Goal: Task Accomplishment & Management: Manage account settings

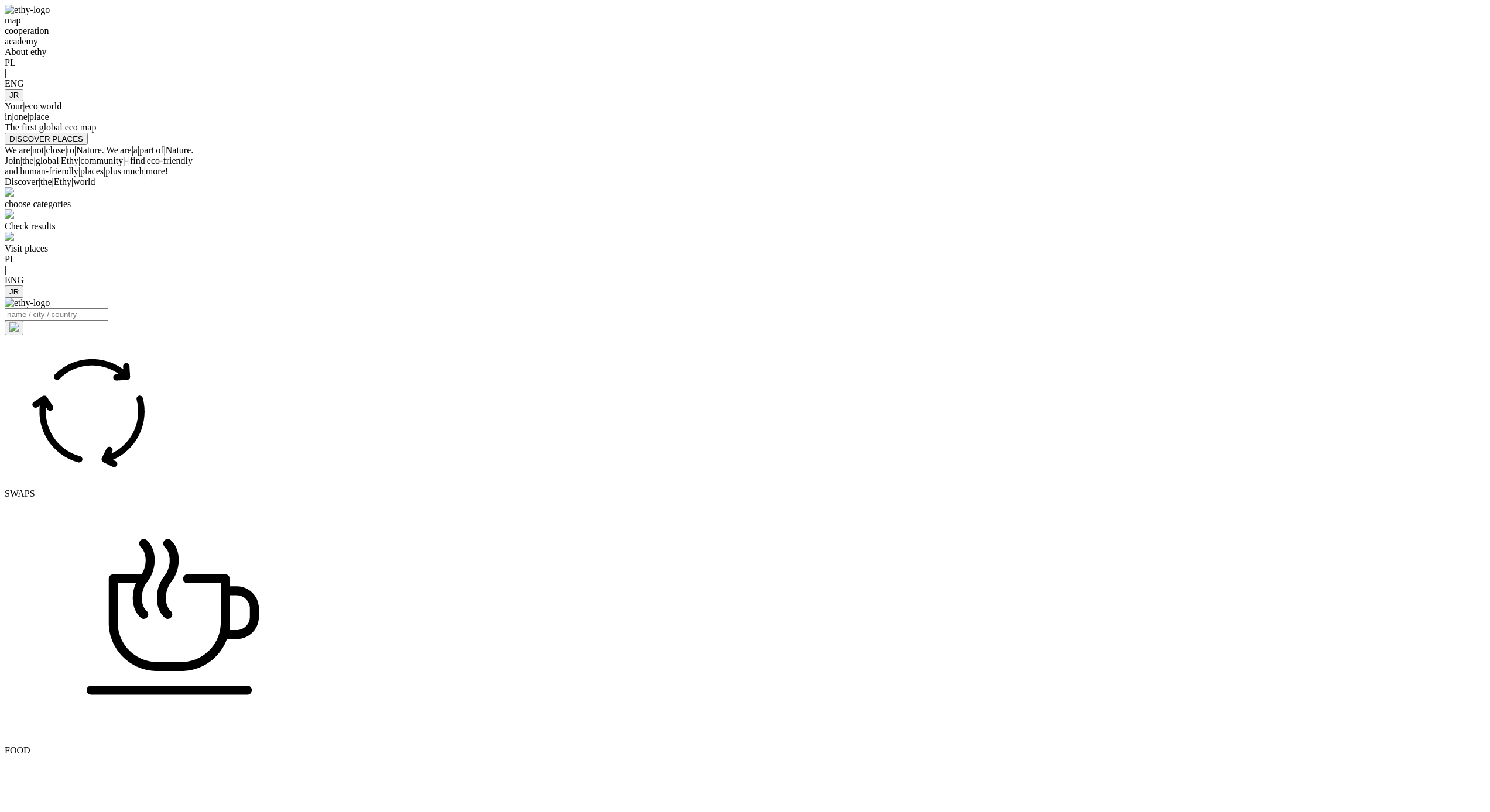
select select
click at [1121, 89] on div at bounding box center [745, 89] width 1480 height 0
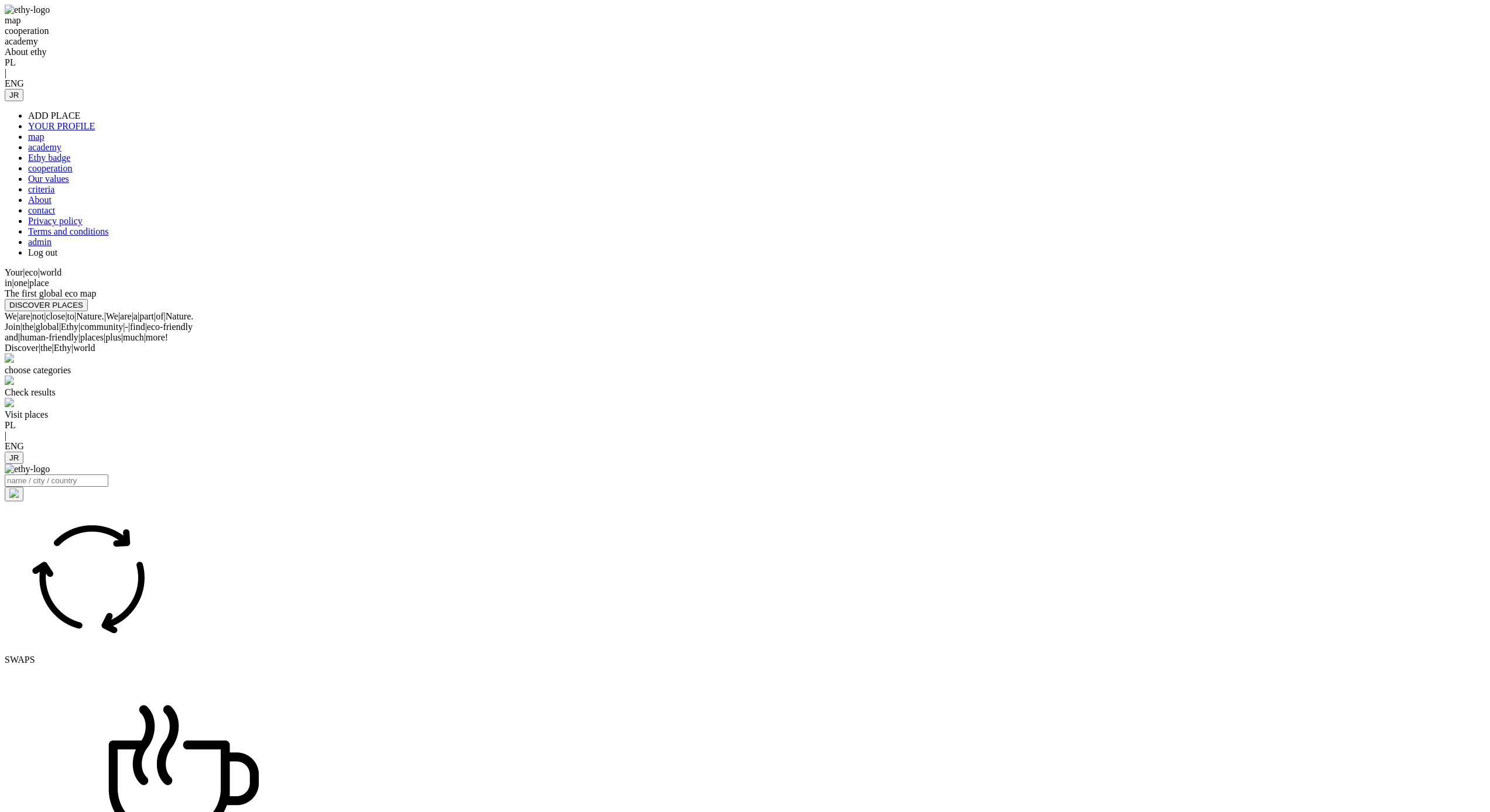
click at [52, 247] on link "admin" at bounding box center [40, 241] width 23 height 10
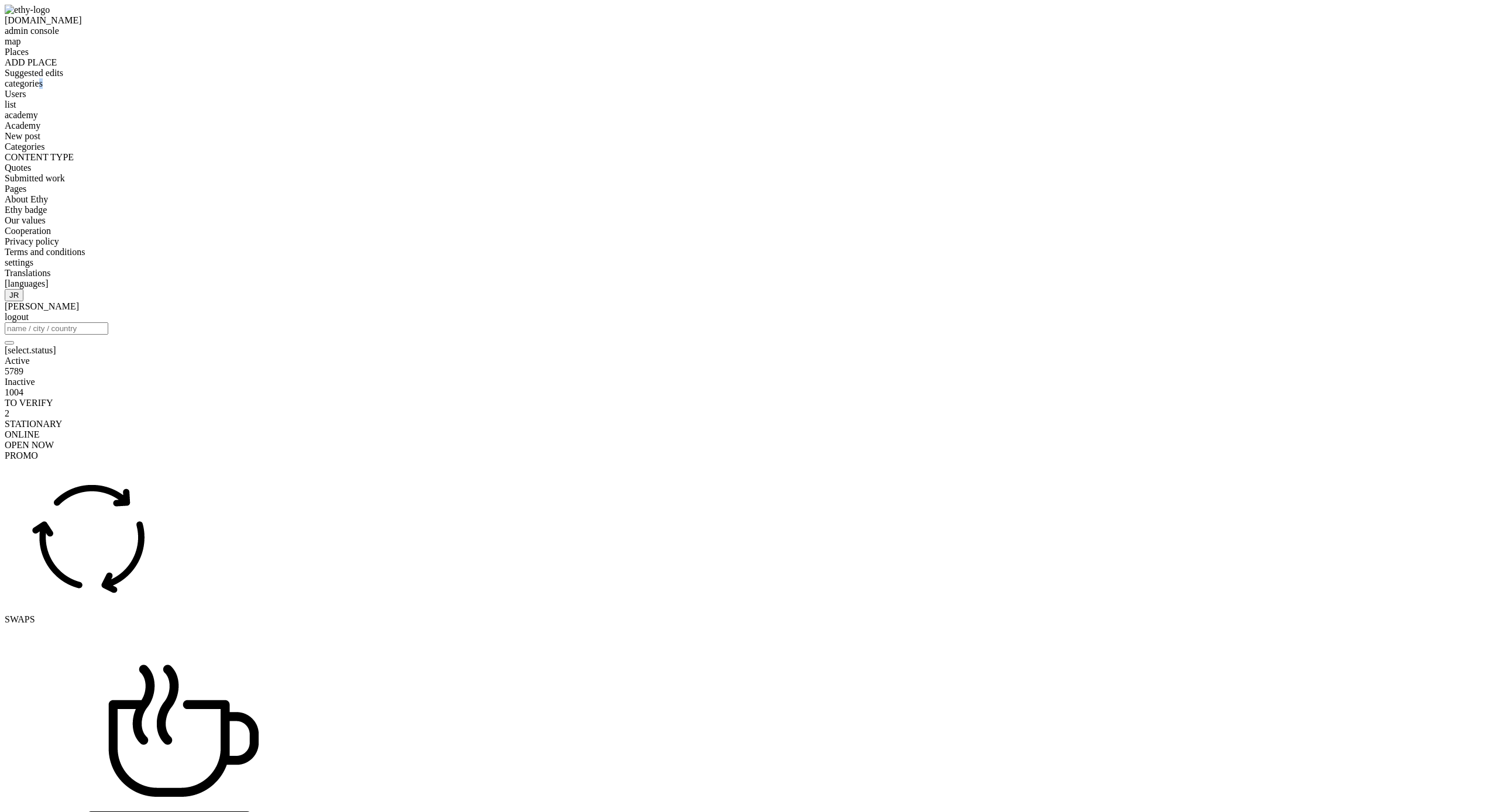
click at [73, 89] on div "categories" at bounding box center [749, 84] width 1489 height 10
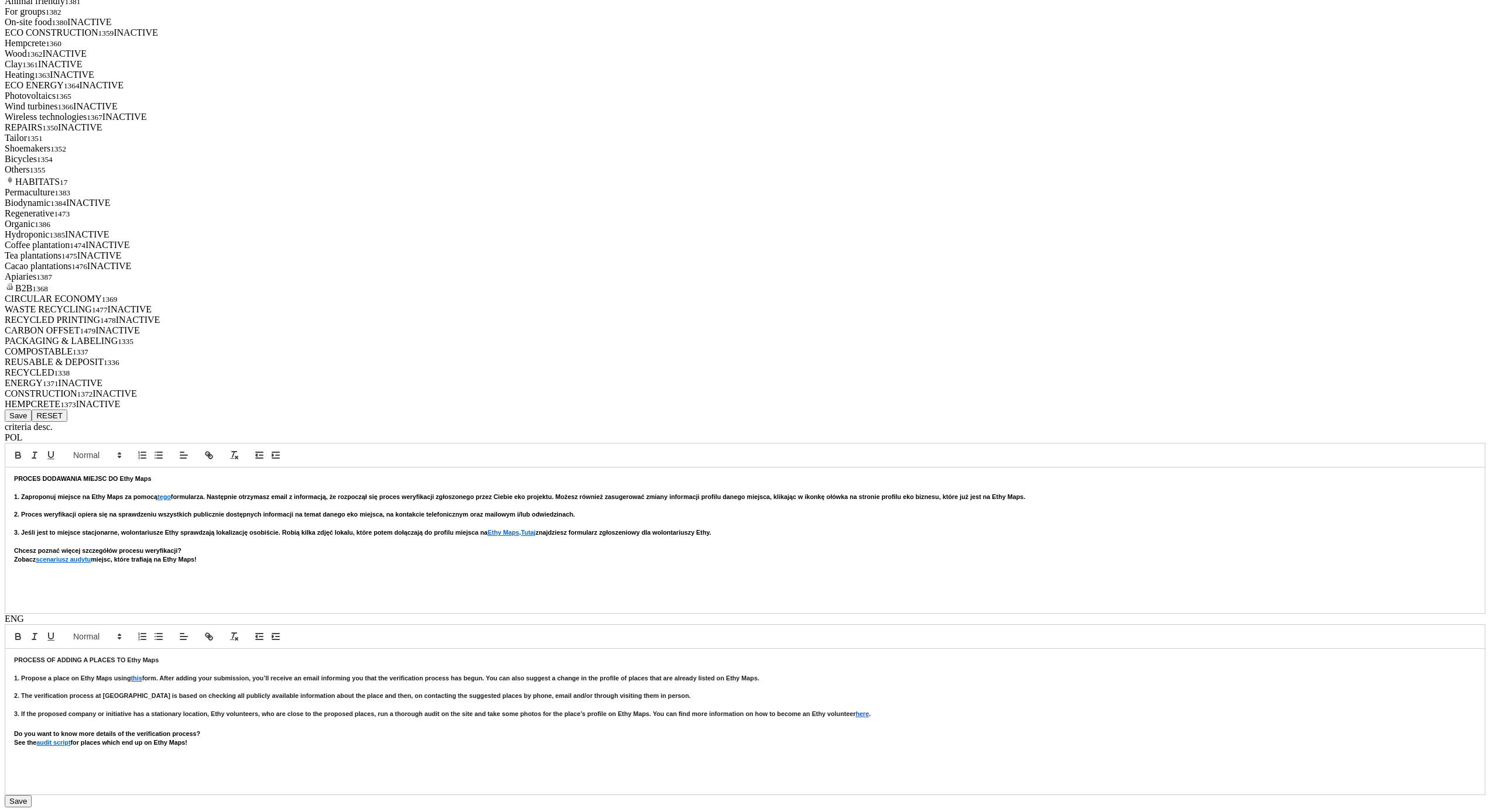
scroll to position [4349, 0]
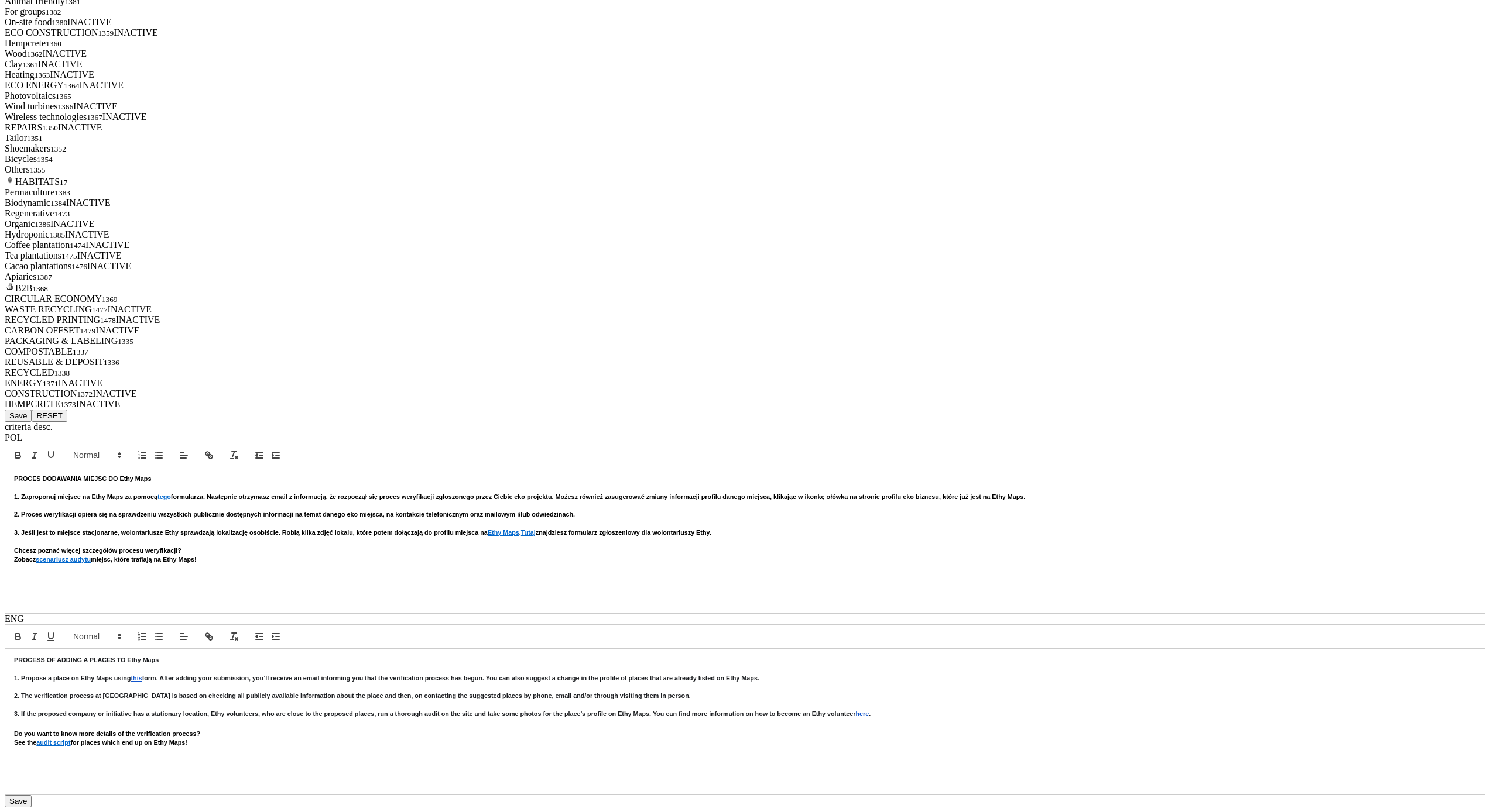
click at [32, 422] on button "Save" at bounding box center [18, 415] width 27 height 12
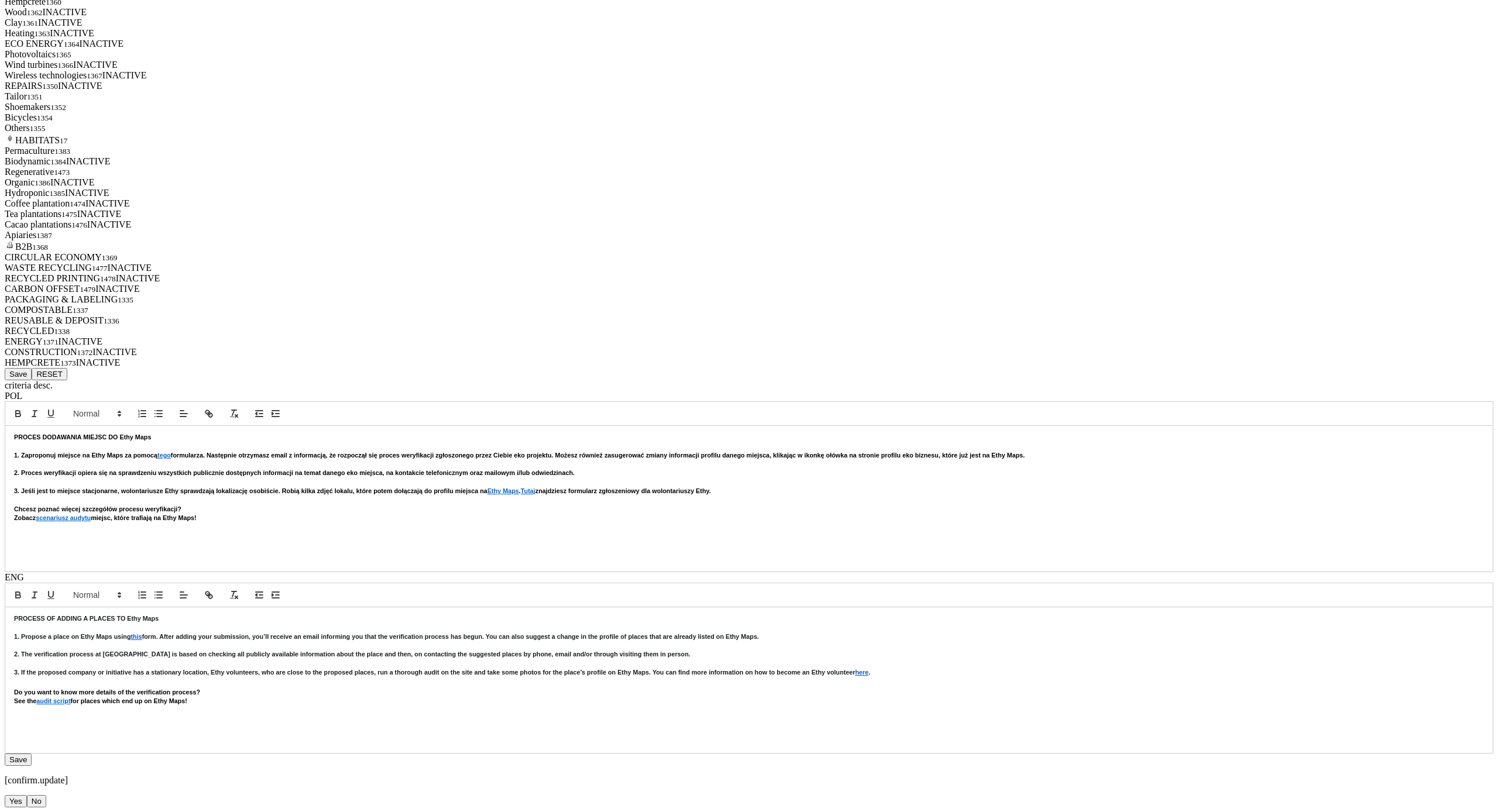
click at [27, 795] on button "Yes" at bounding box center [15, 801] width 23 height 12
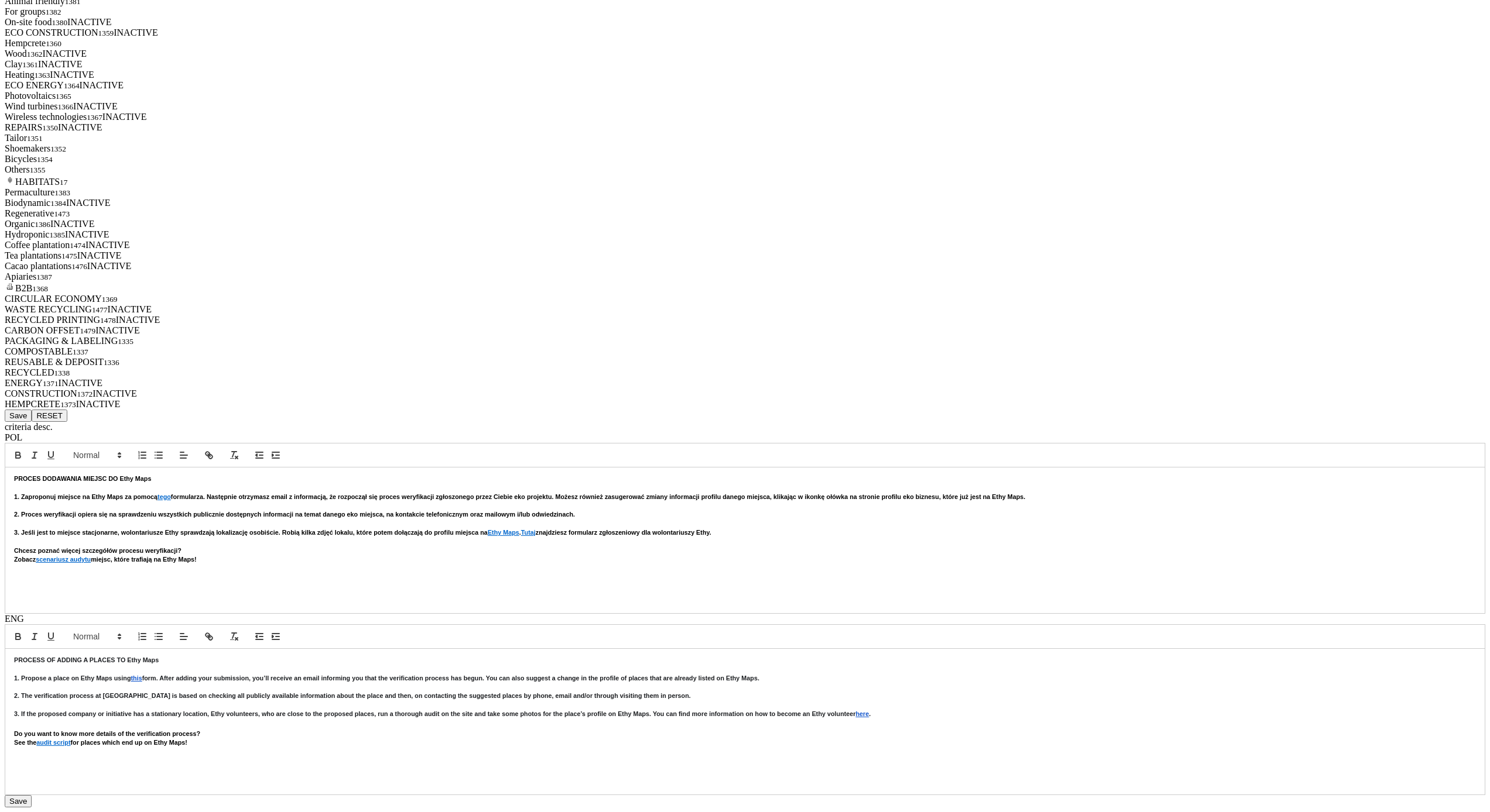
scroll to position [4278, 0]
click at [895, 219] on div "Regenerative 1473" at bounding box center [745, 214] width 1480 height 10
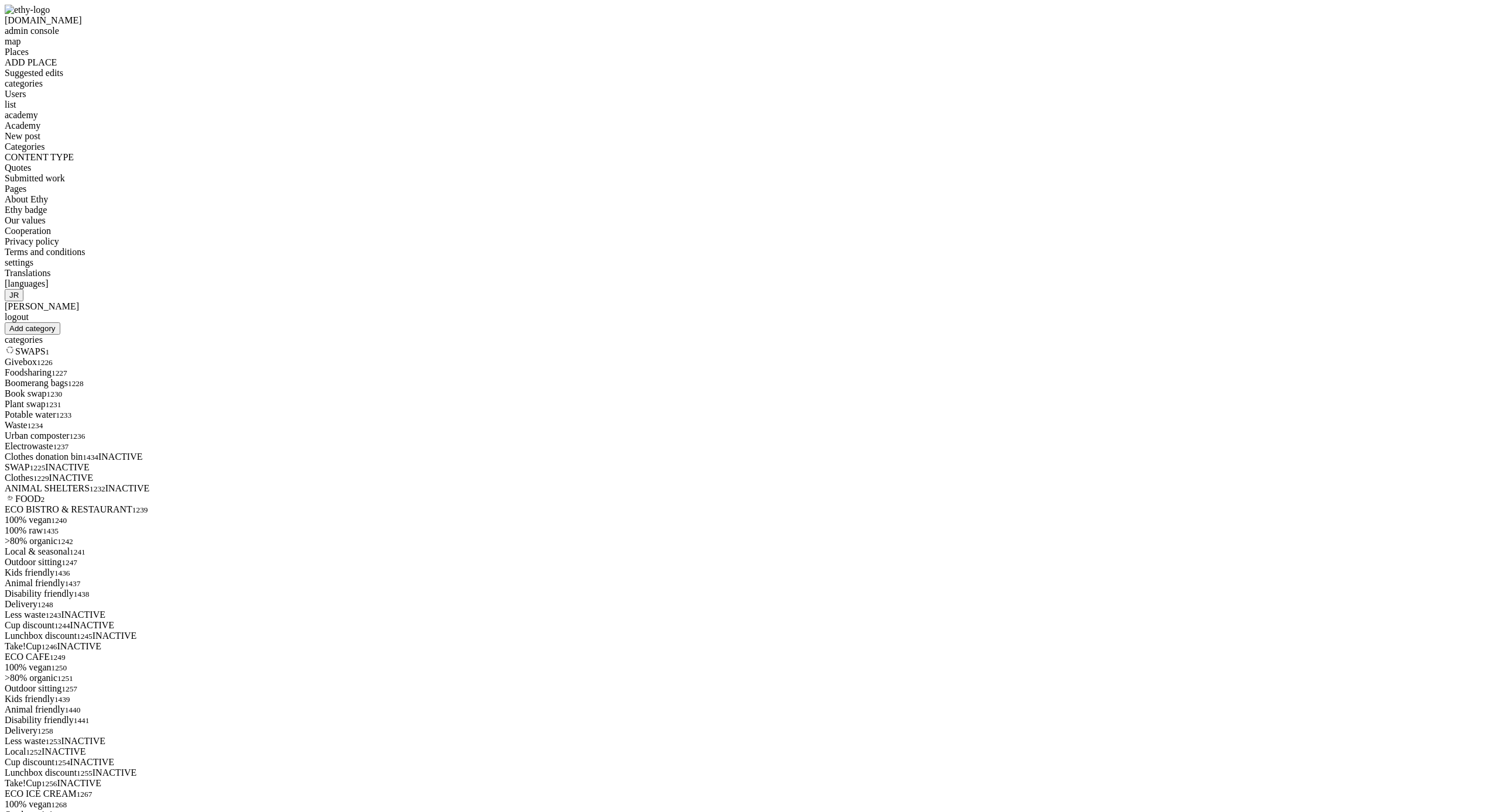
click at [61, 323] on button "Add category" at bounding box center [32, 328] width 55 height 12
type input "test"
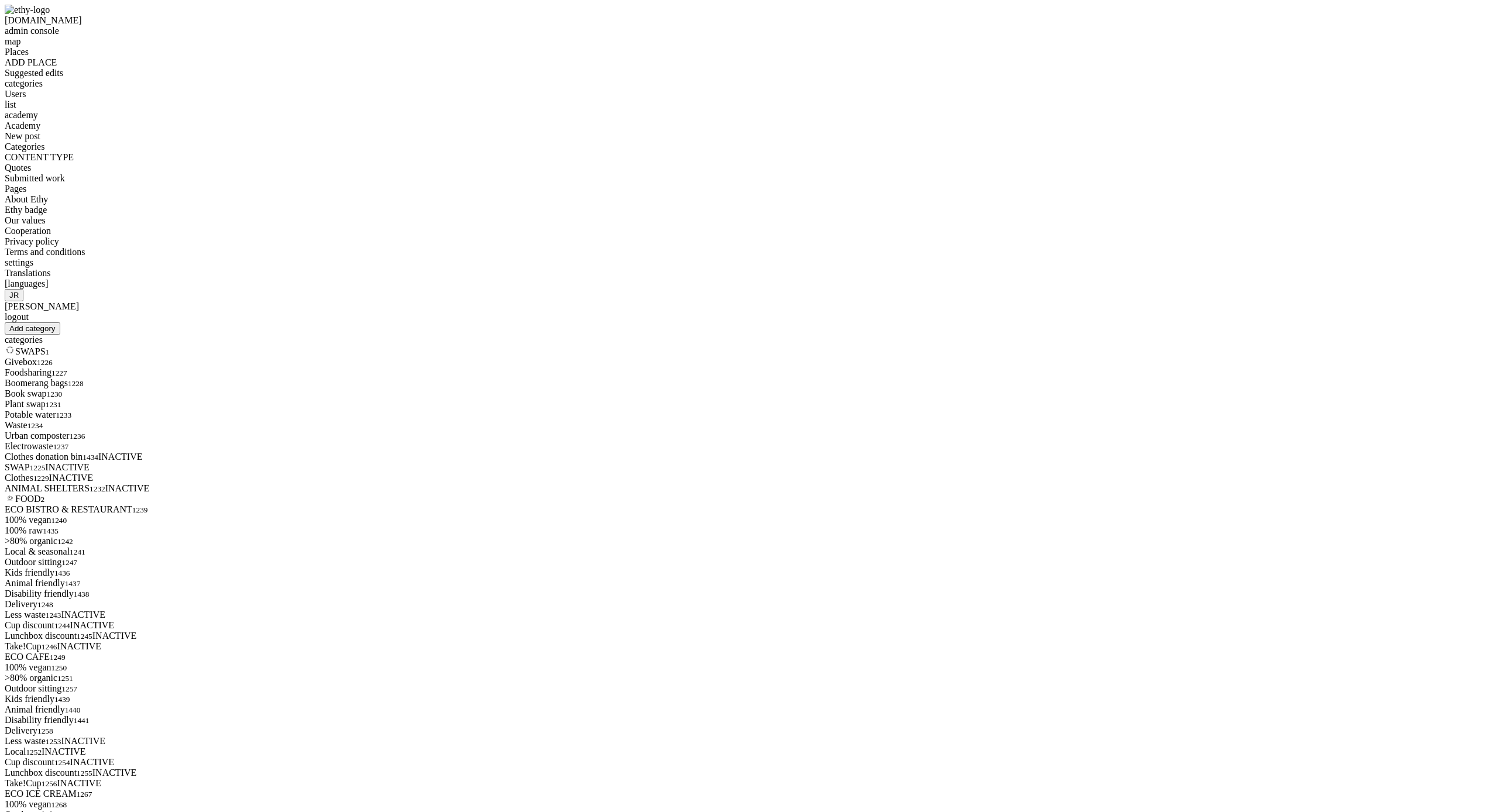
type input "test"
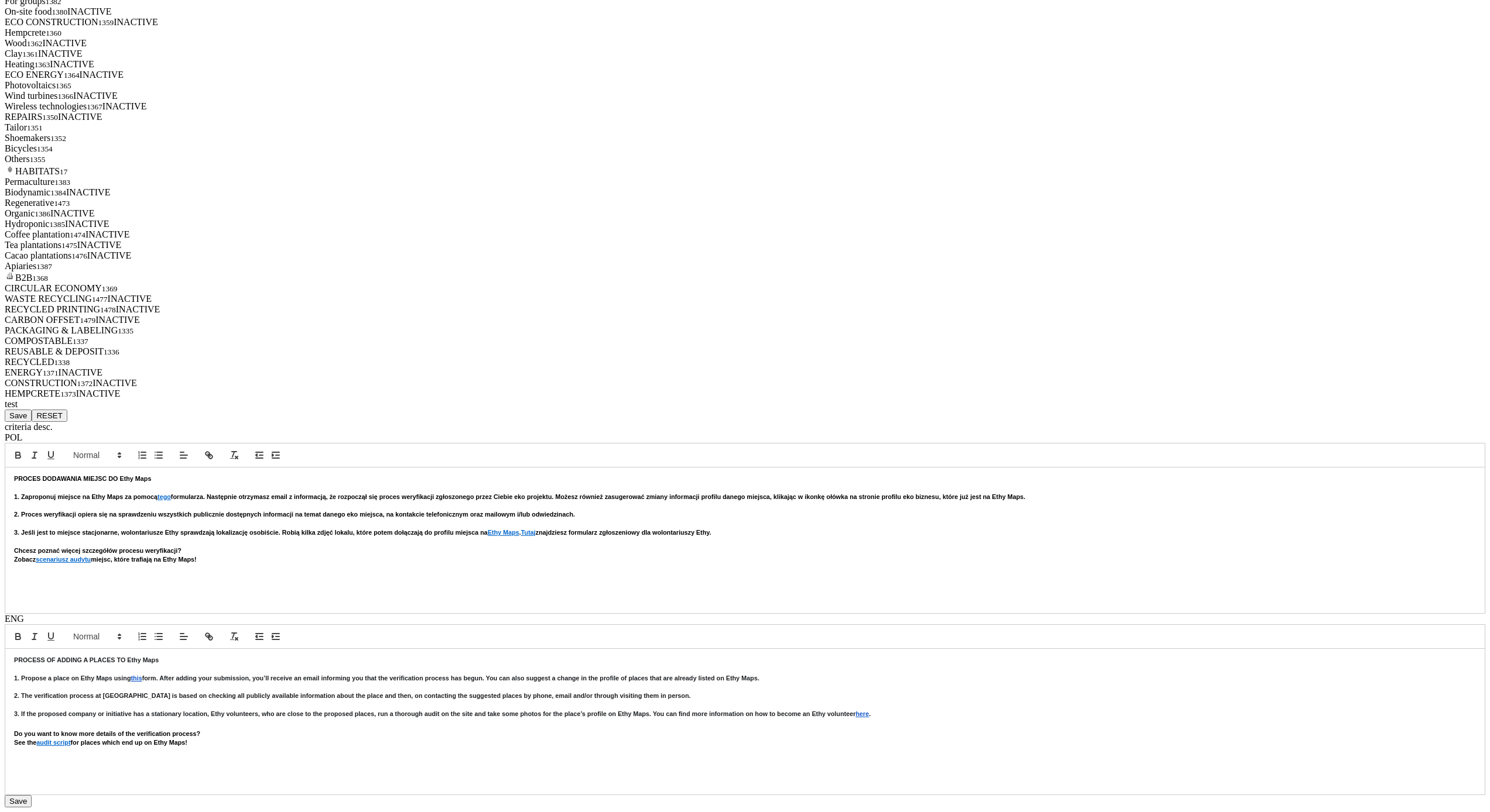
scroll to position [4748, 0]
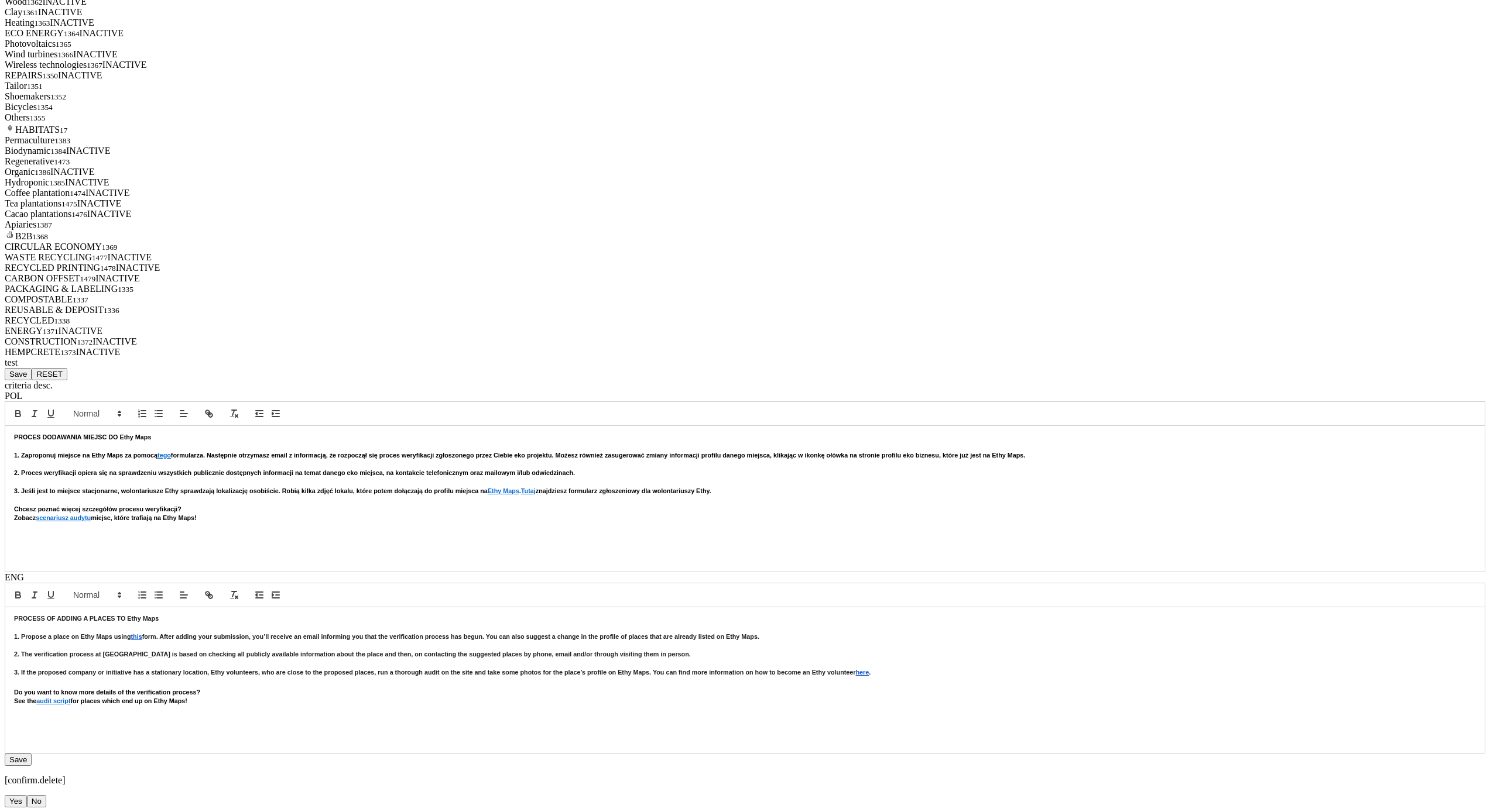
click at [27, 795] on button "Yes" at bounding box center [15, 801] width 23 height 12
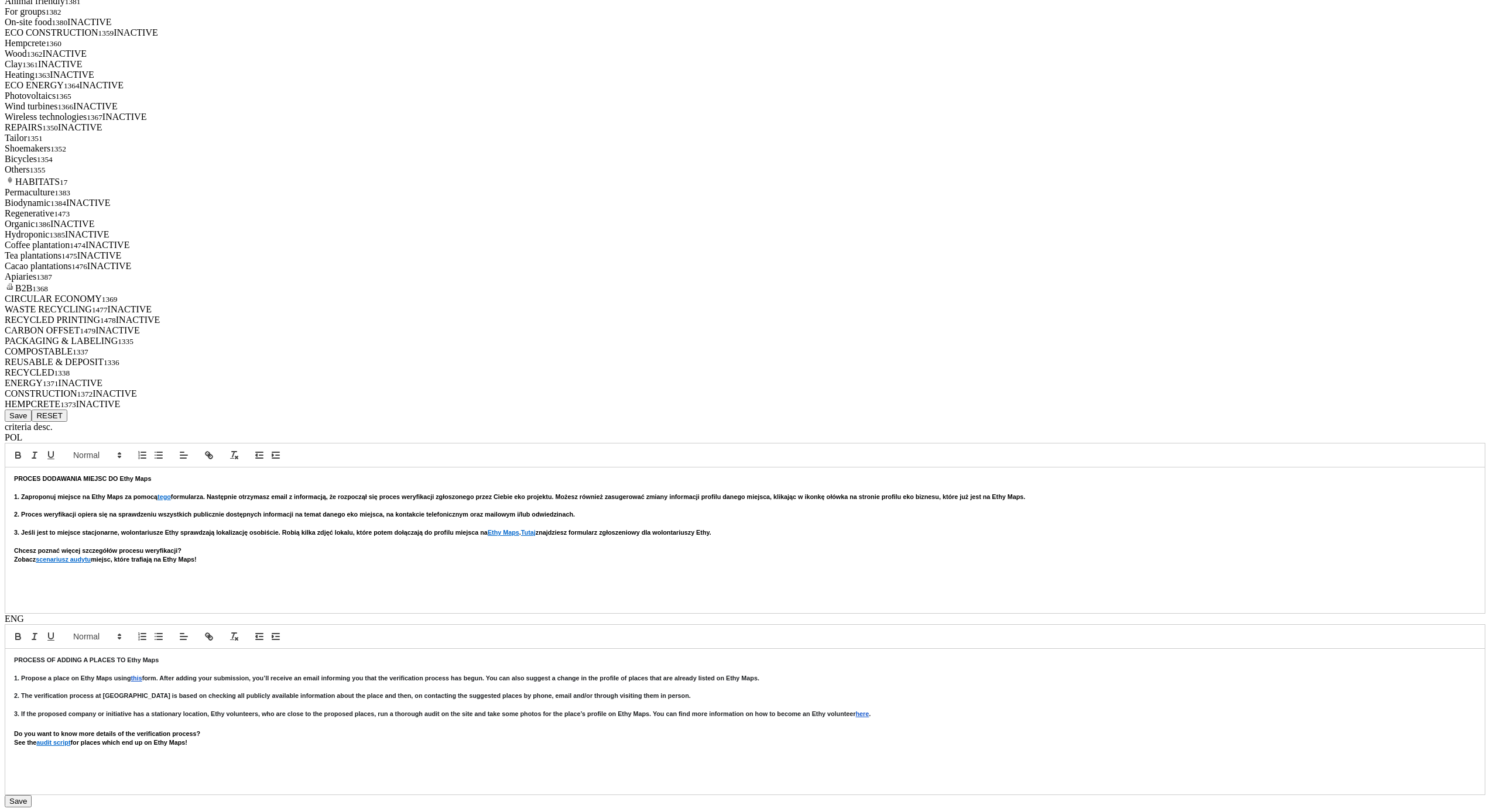
scroll to position [4198, 0]
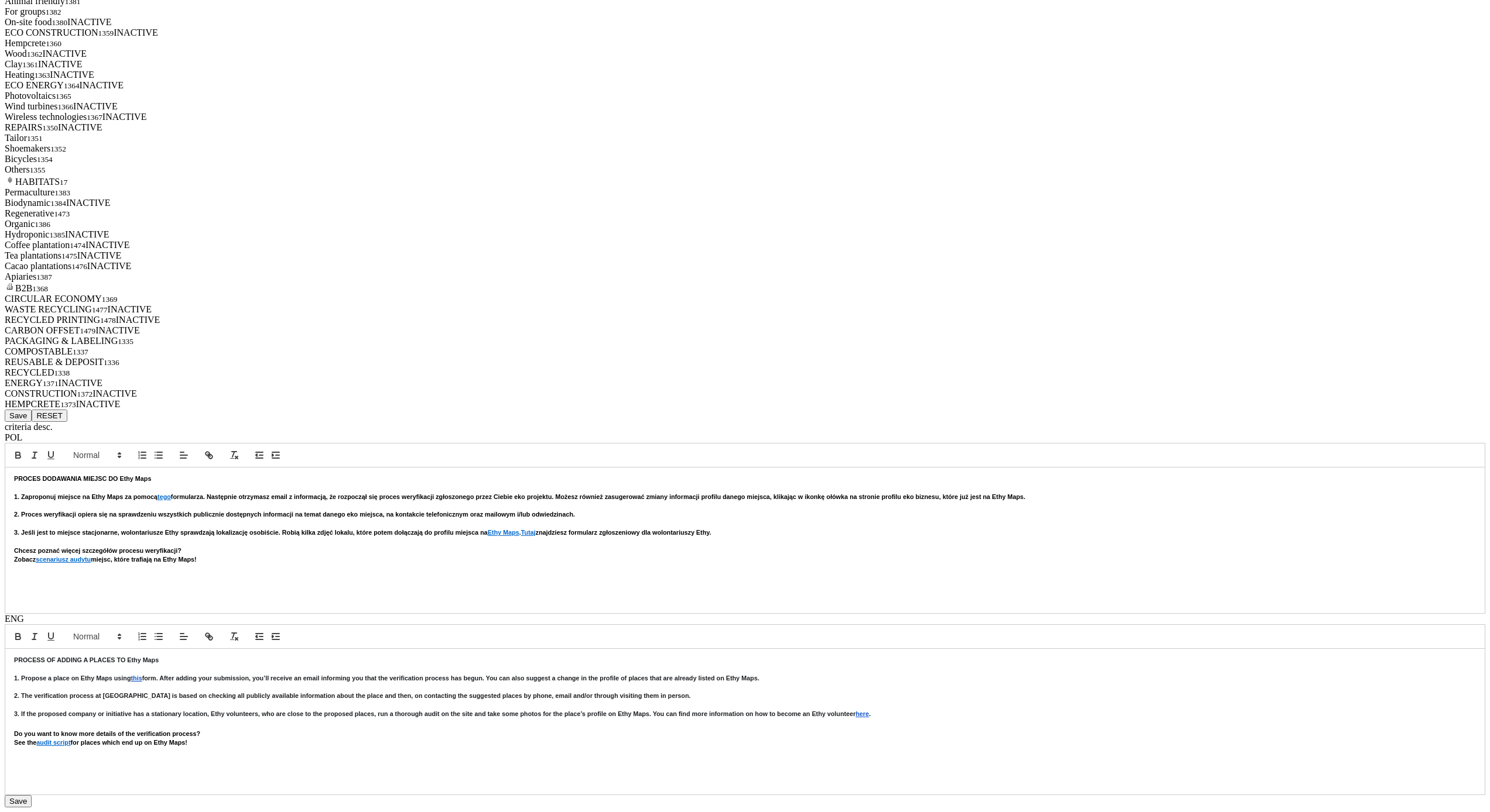
scroll to position [4706, 0]
click at [32, 416] on button "Save" at bounding box center [18, 415] width 27 height 12
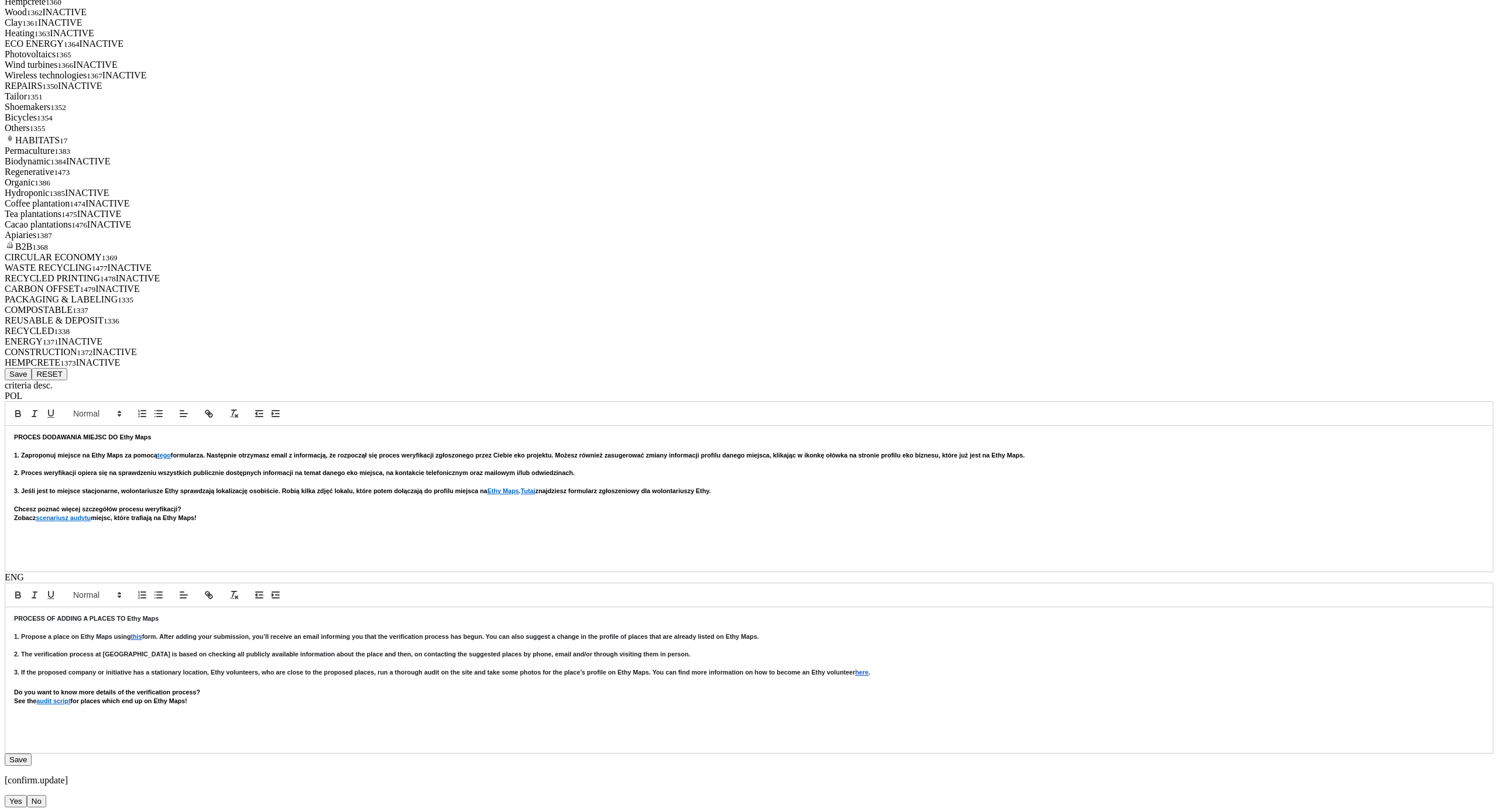
click at [27, 795] on button "Yes" at bounding box center [15, 801] width 23 height 12
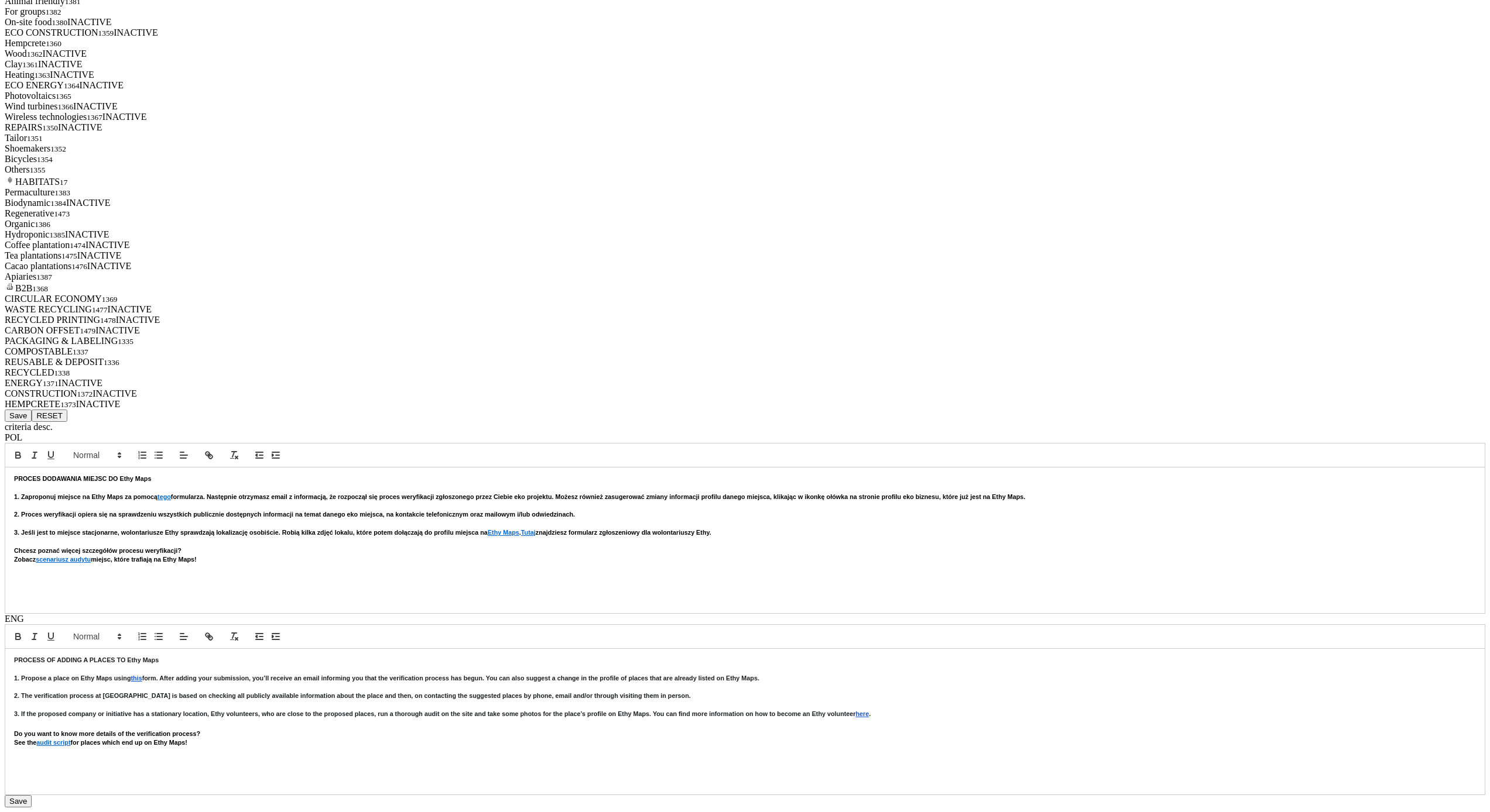
scroll to position [4406, 0]
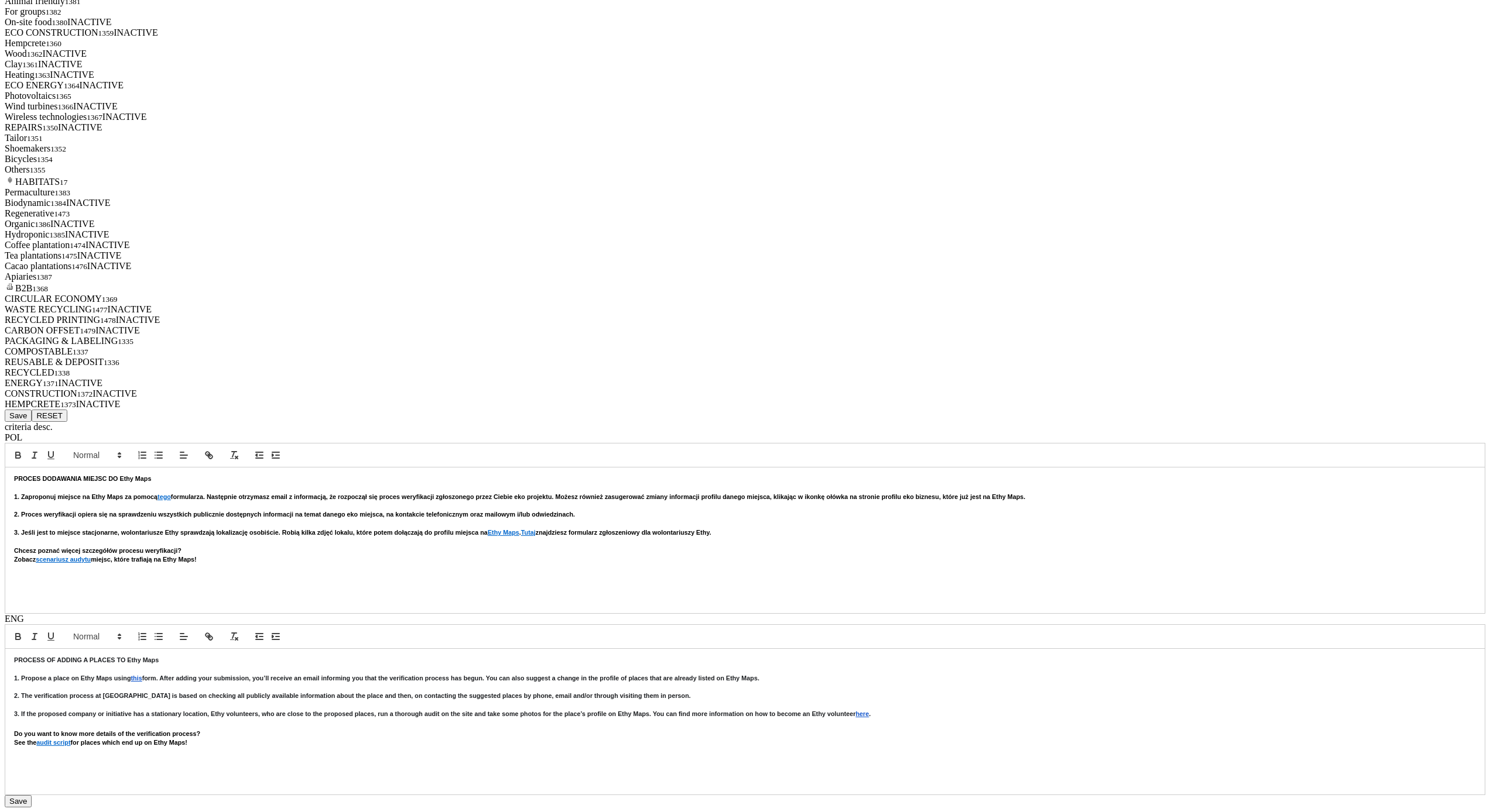
click at [32, 422] on button "Save" at bounding box center [18, 415] width 27 height 12
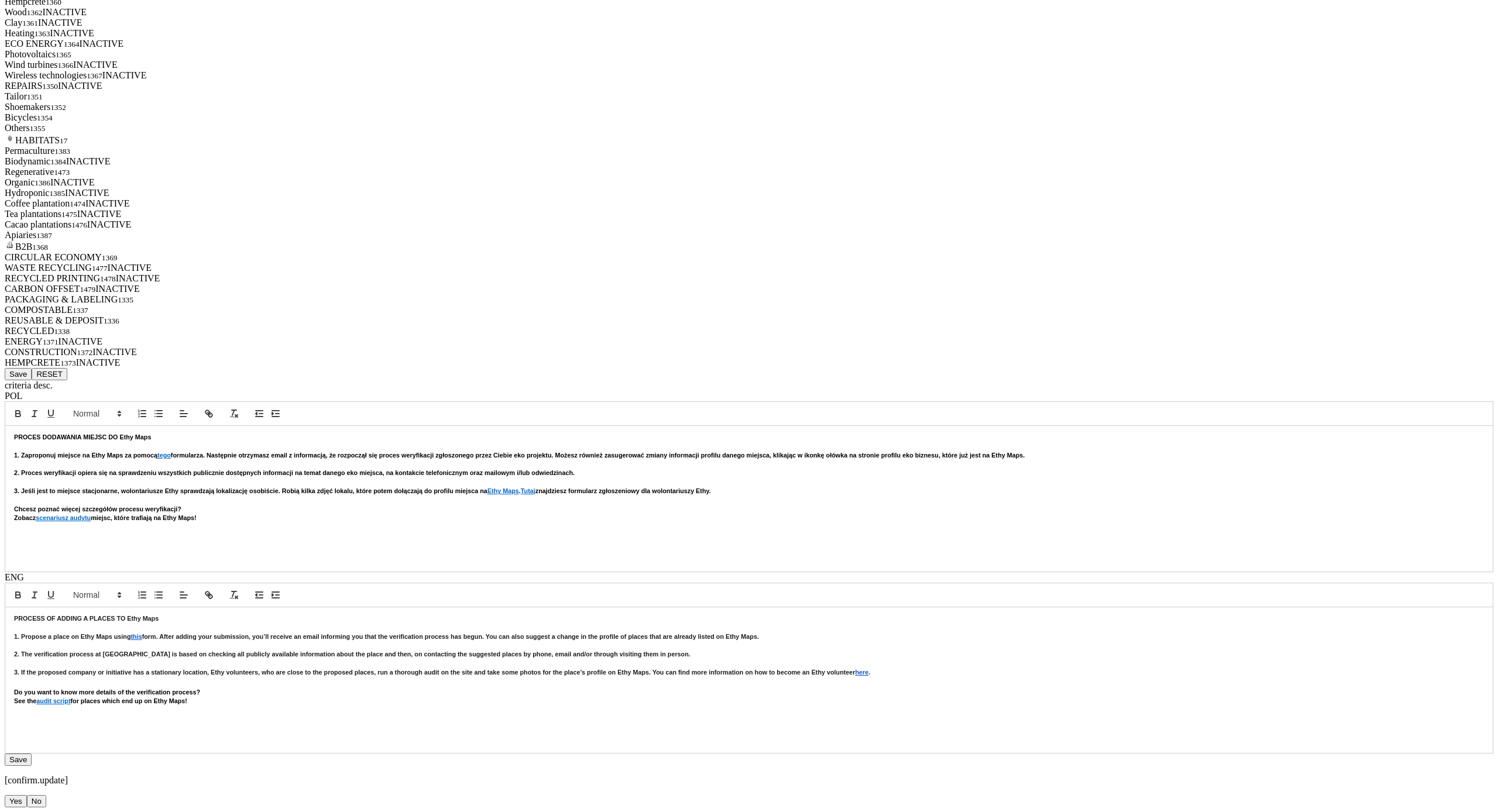
click at [27, 795] on button "Yes" at bounding box center [15, 801] width 23 height 12
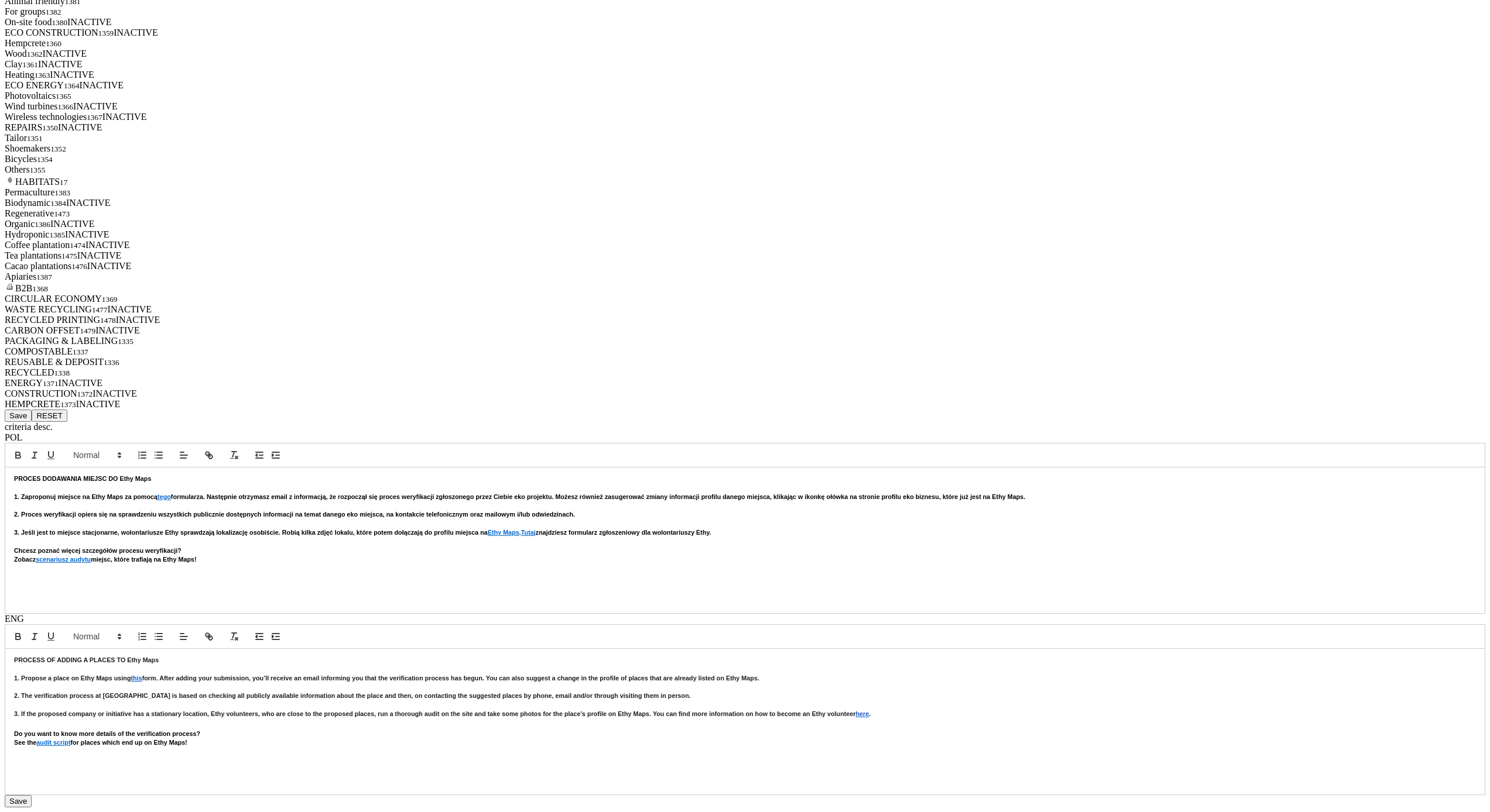
scroll to position [4143, 0]
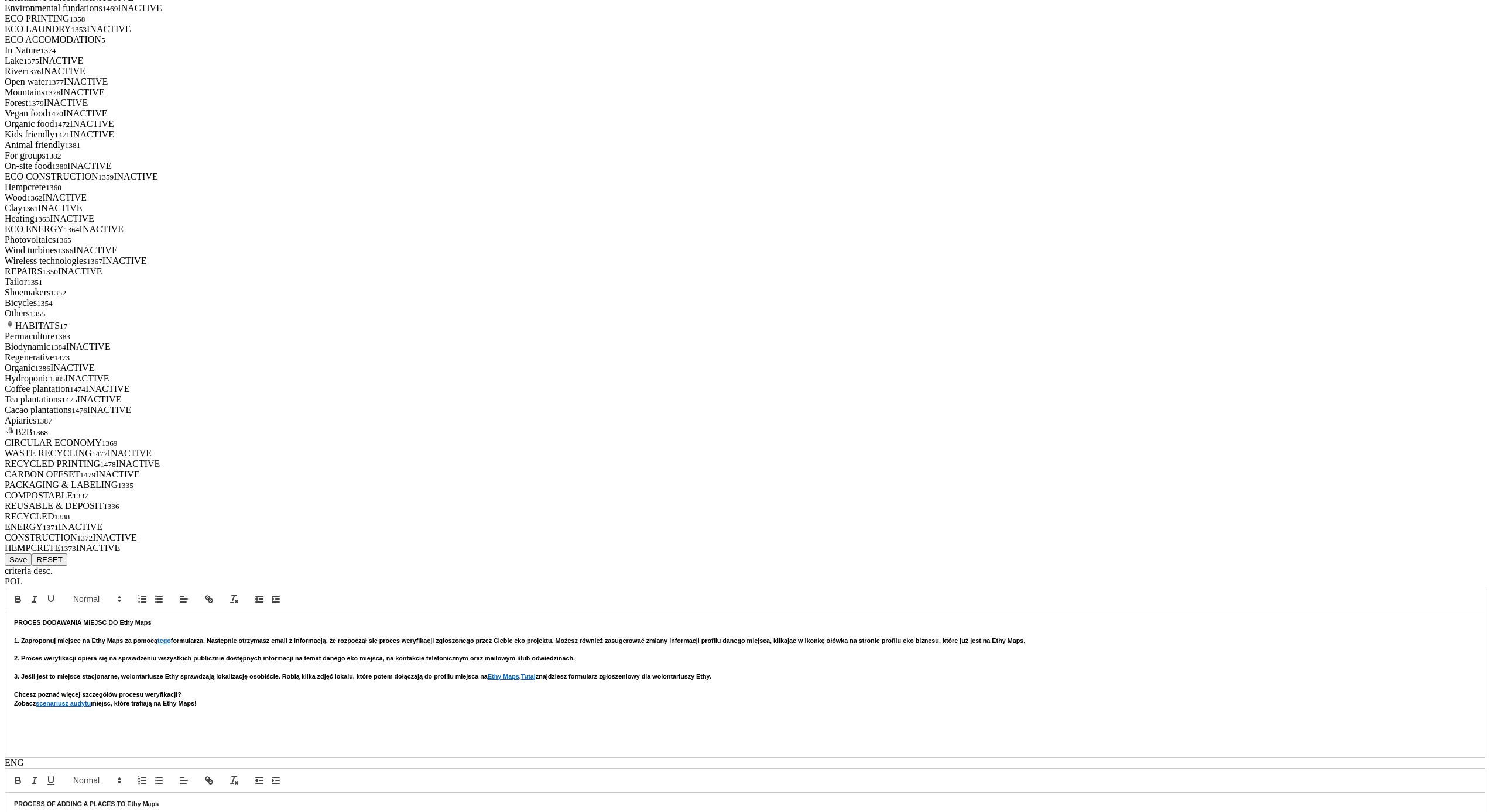
scroll to position [2343, 0]
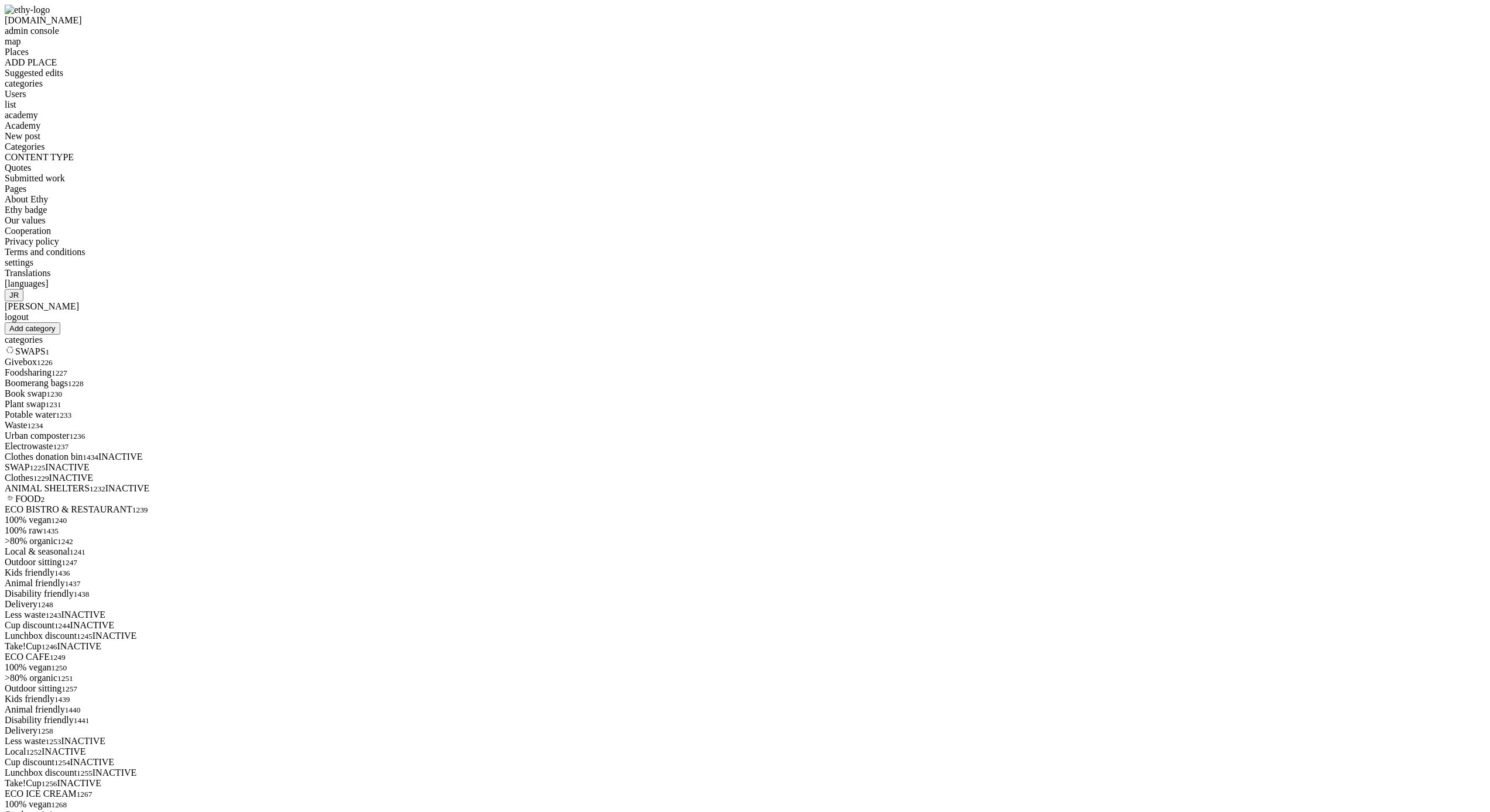
click at [17, 15] on img at bounding box center [27, 10] width 45 height 10
select select
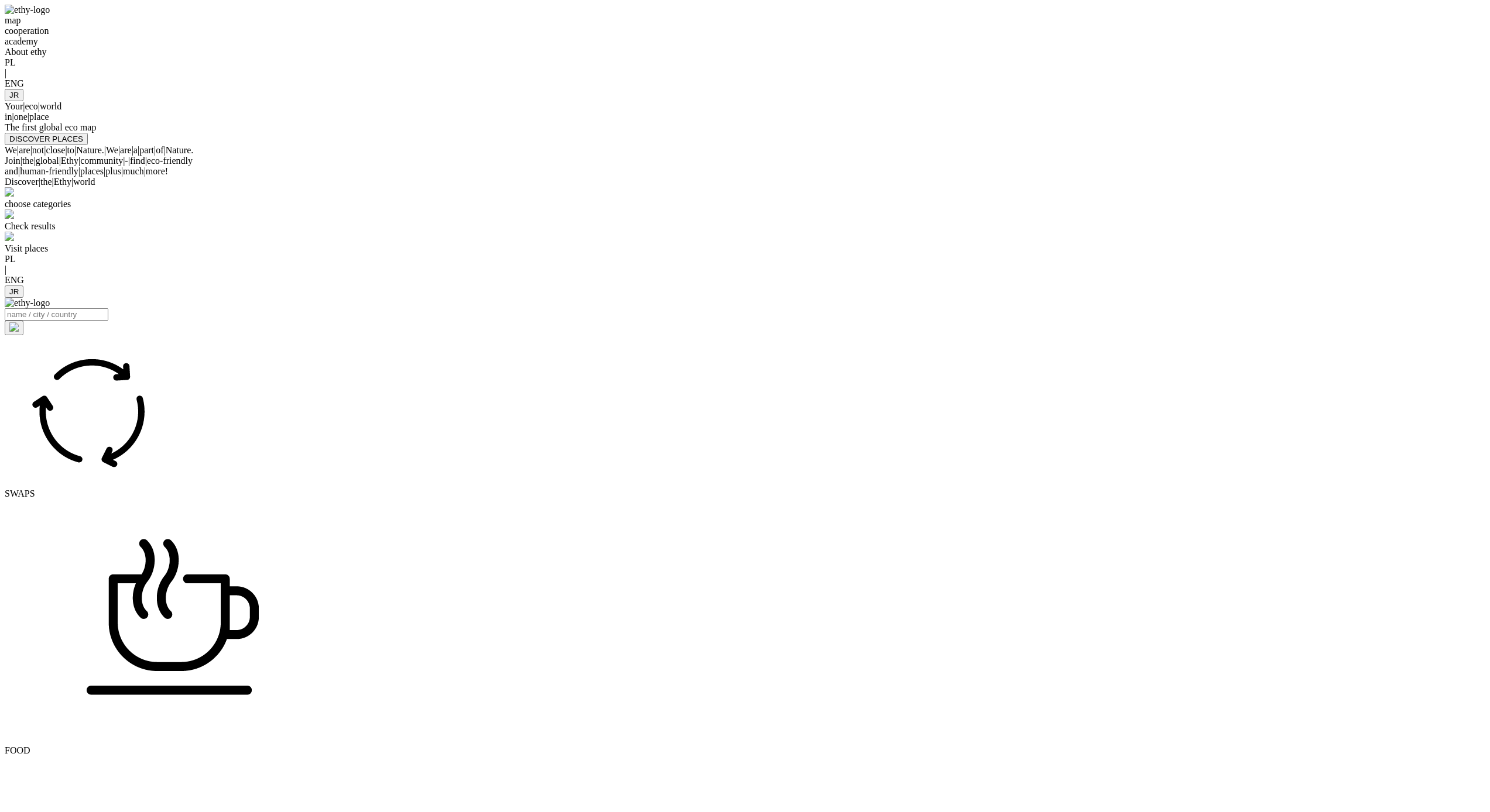
drag, startPoint x: 17, startPoint y: 29, endPoint x: 1154, endPoint y: 186, distance: 1147.8
click at [1151, 122] on div "Your | eco | world in | one | place" at bounding box center [745, 111] width 1480 height 21
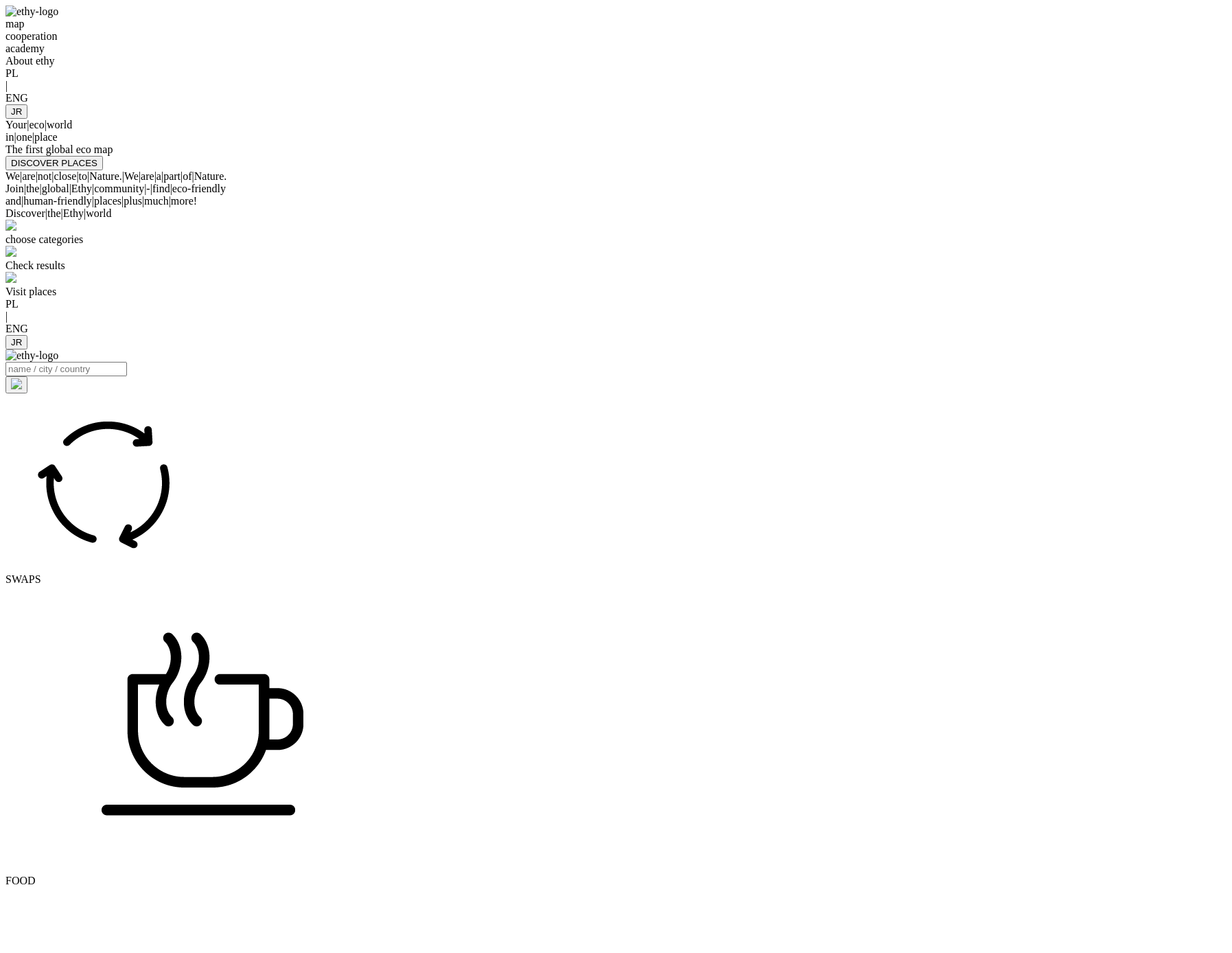
click at [1051, 104] on div at bounding box center [616, 104] width 1221 height 0
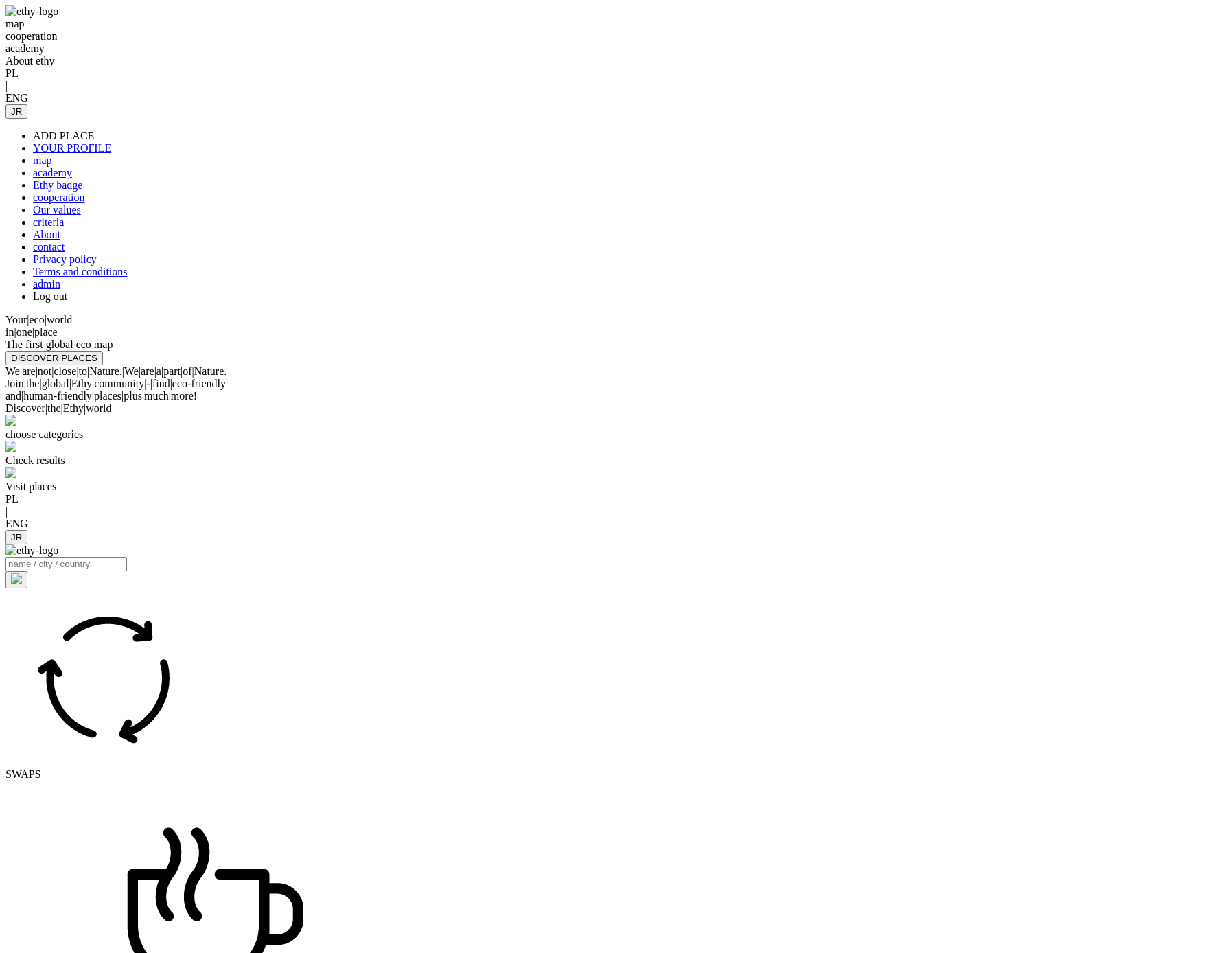
click at [111, 142] on link "YOUR PROFILE" at bounding box center [73, 147] width 79 height 11
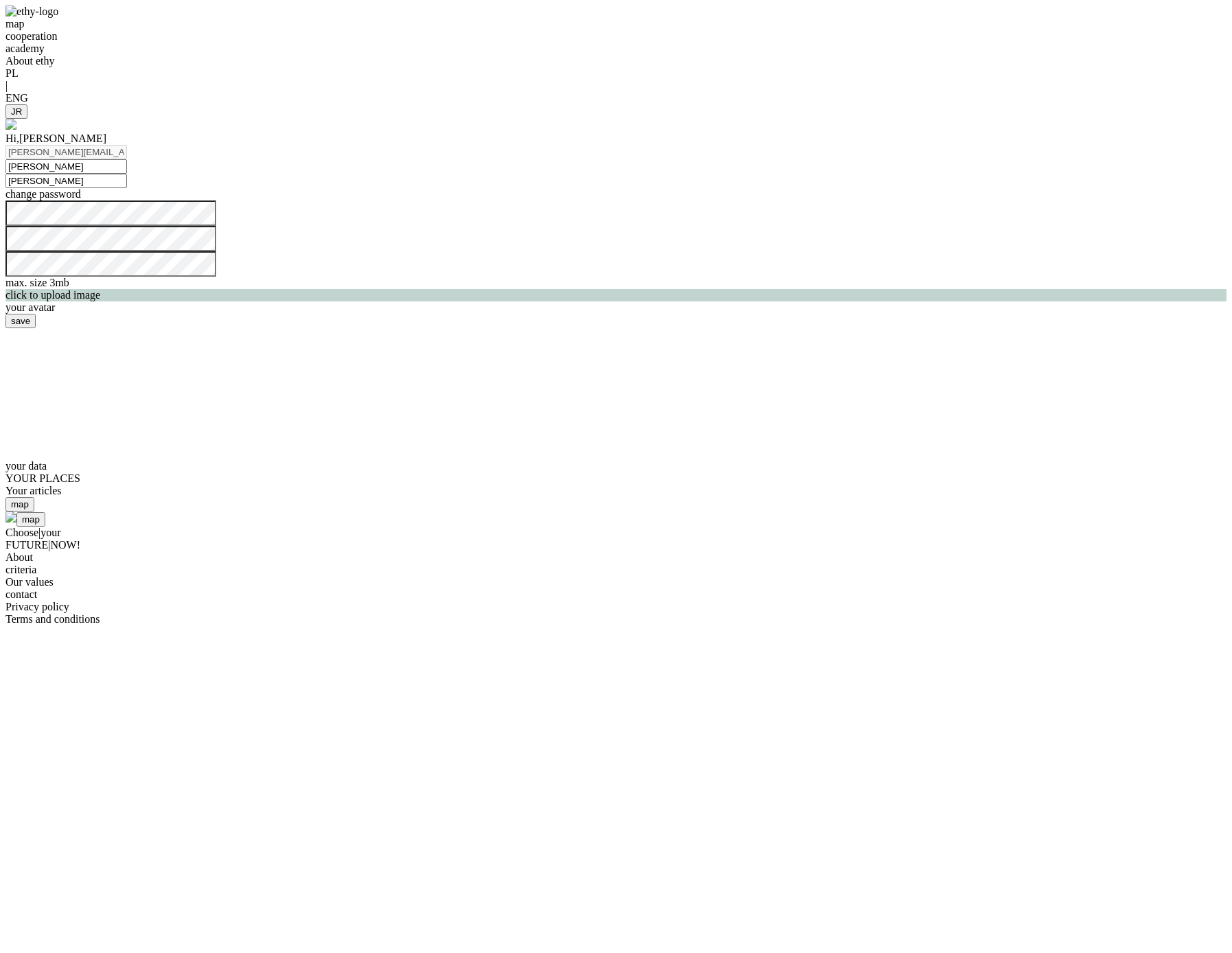
click at [844, 485] on div "Your articles" at bounding box center [616, 491] width 1221 height 12
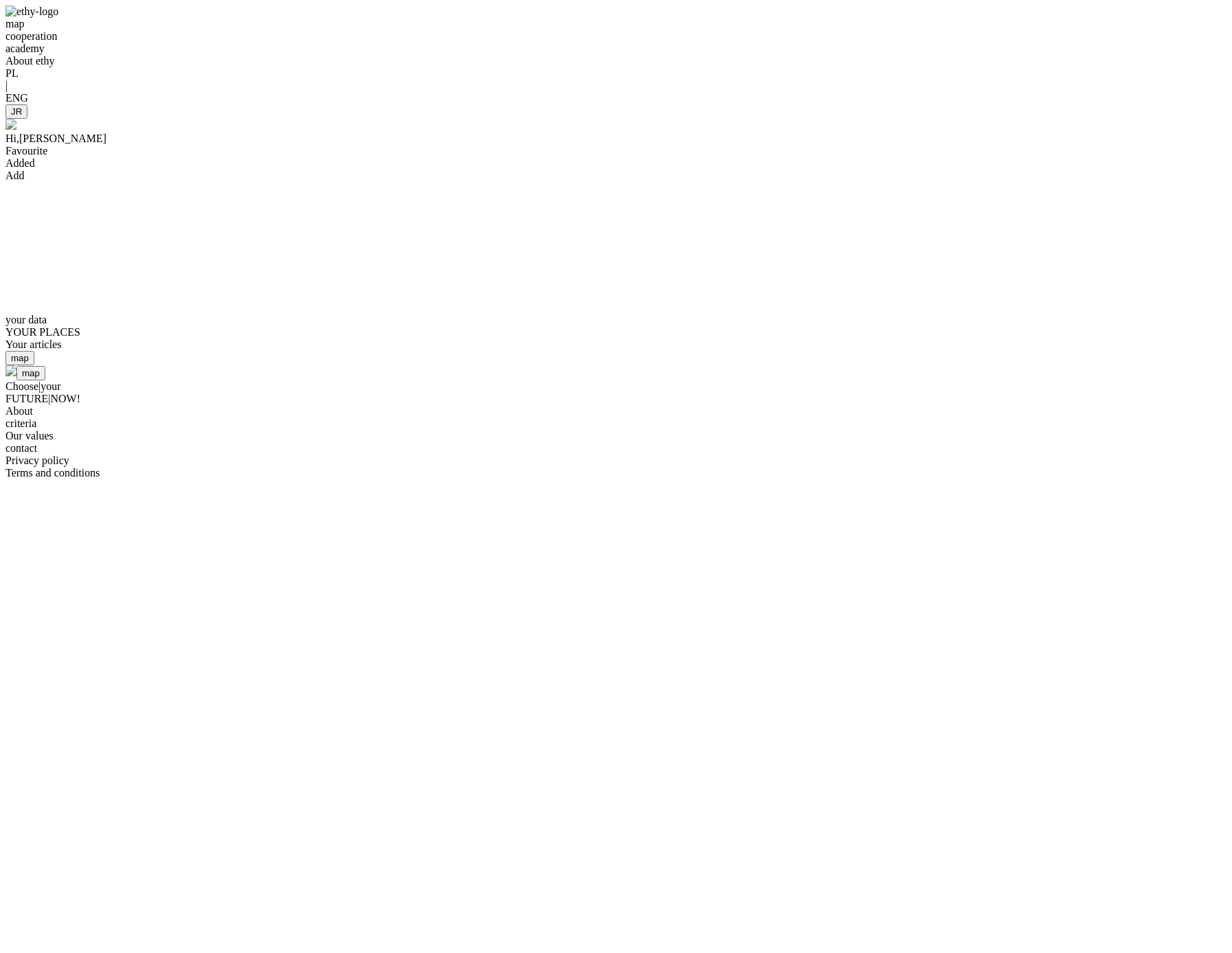
click at [1080, 104] on div at bounding box center [616, 104] width 1221 height 0
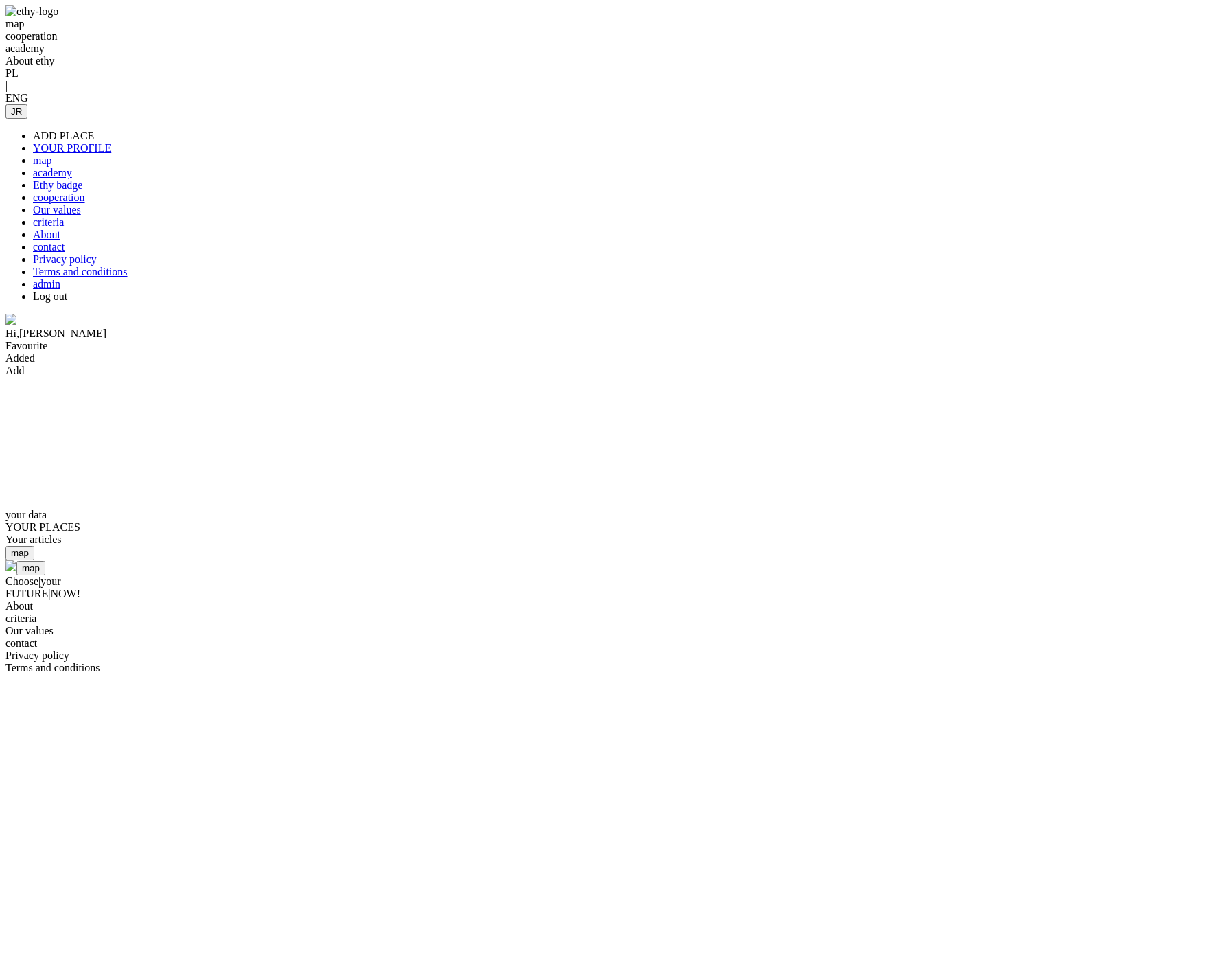
click at [72, 167] on link "academy" at bounding box center [53, 172] width 39 height 11
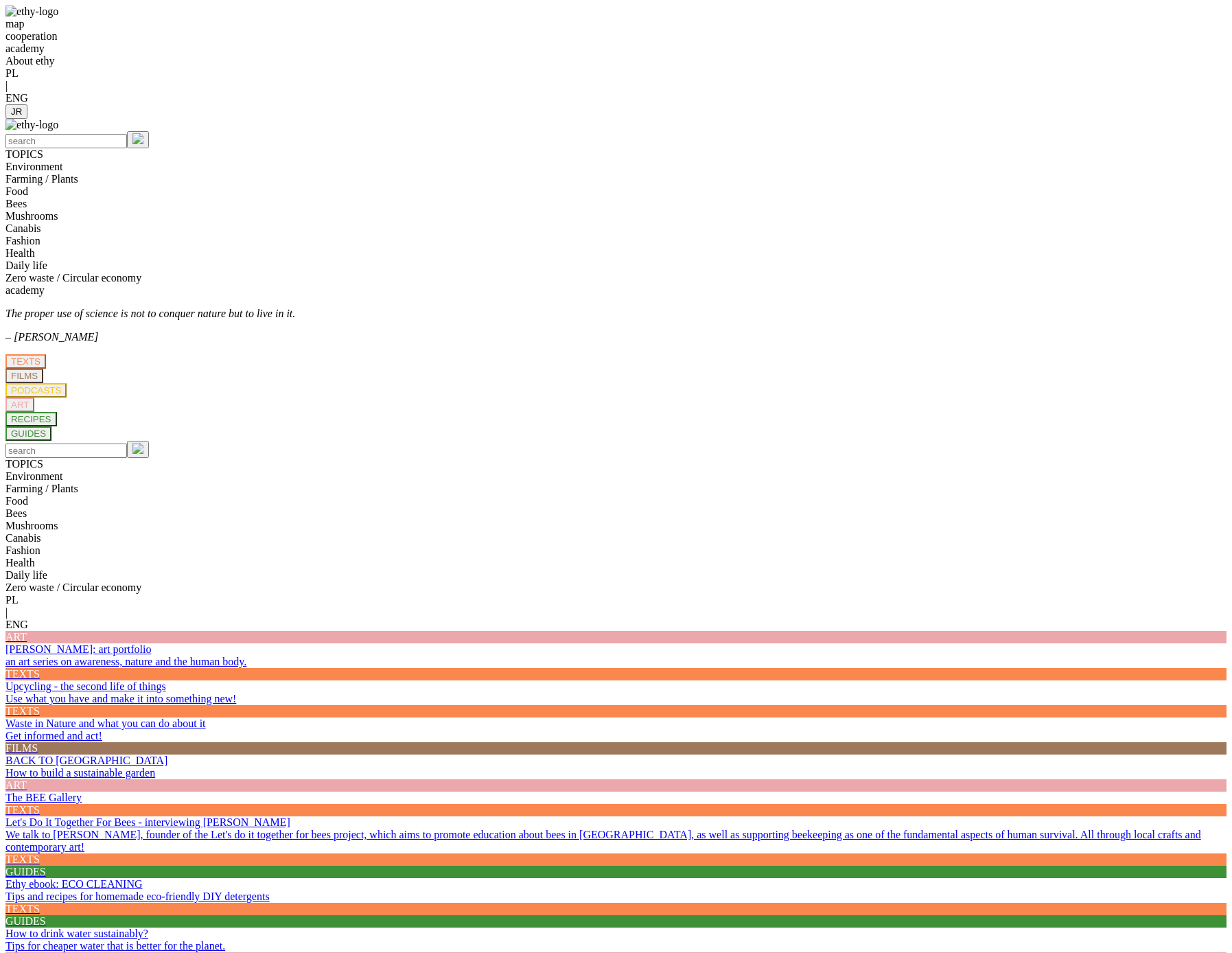
click at [5, 643] on em at bounding box center [5, 643] width 0 height 0
click at [925, 308] on p "The proper use of science is not to conquer nature but to live in it." at bounding box center [616, 314] width 1221 height 12
click at [1079, 104] on div at bounding box center [616, 104] width 1221 height 0
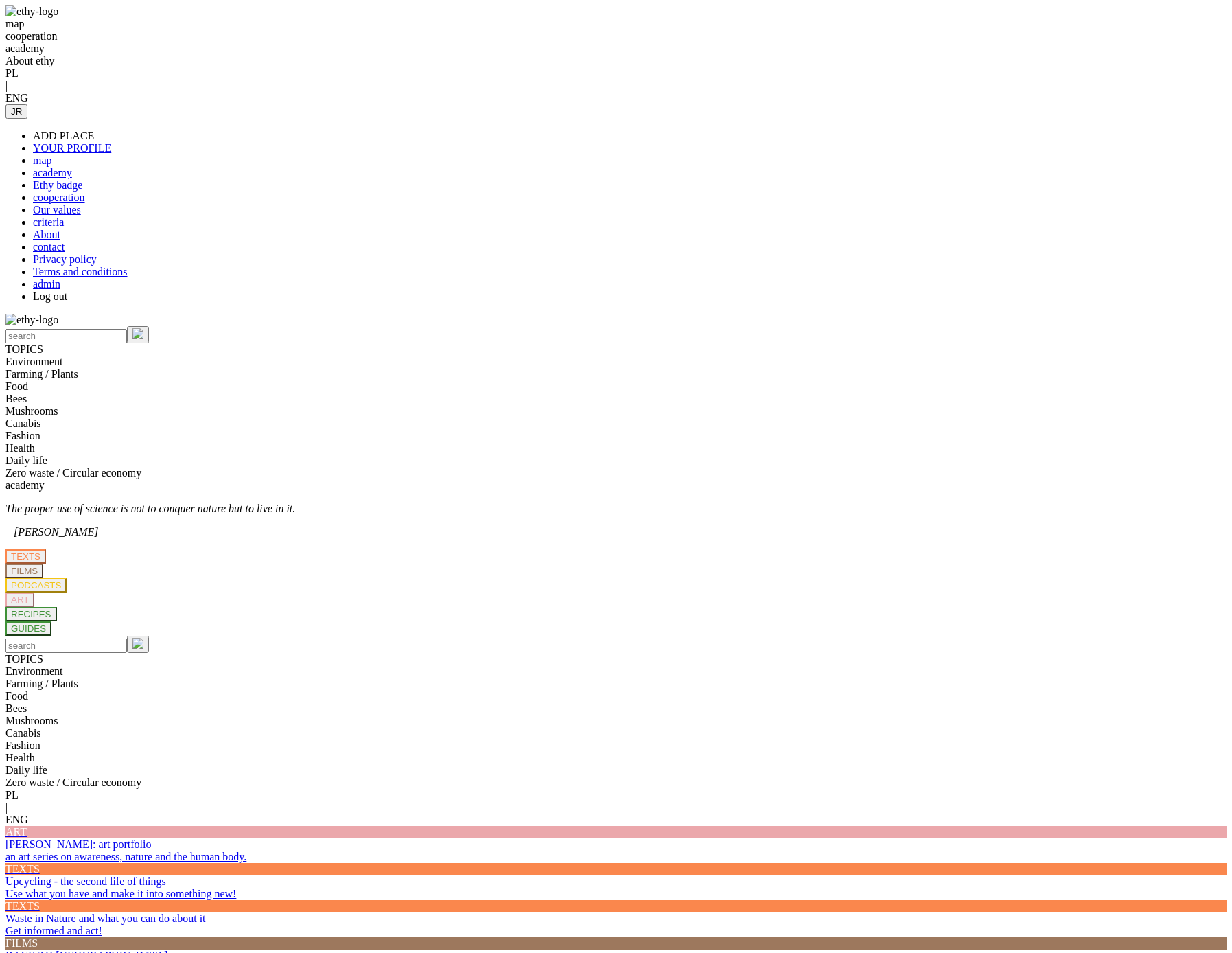
click at [111, 142] on link "YOUR PROFILE" at bounding box center [73, 147] width 79 height 11
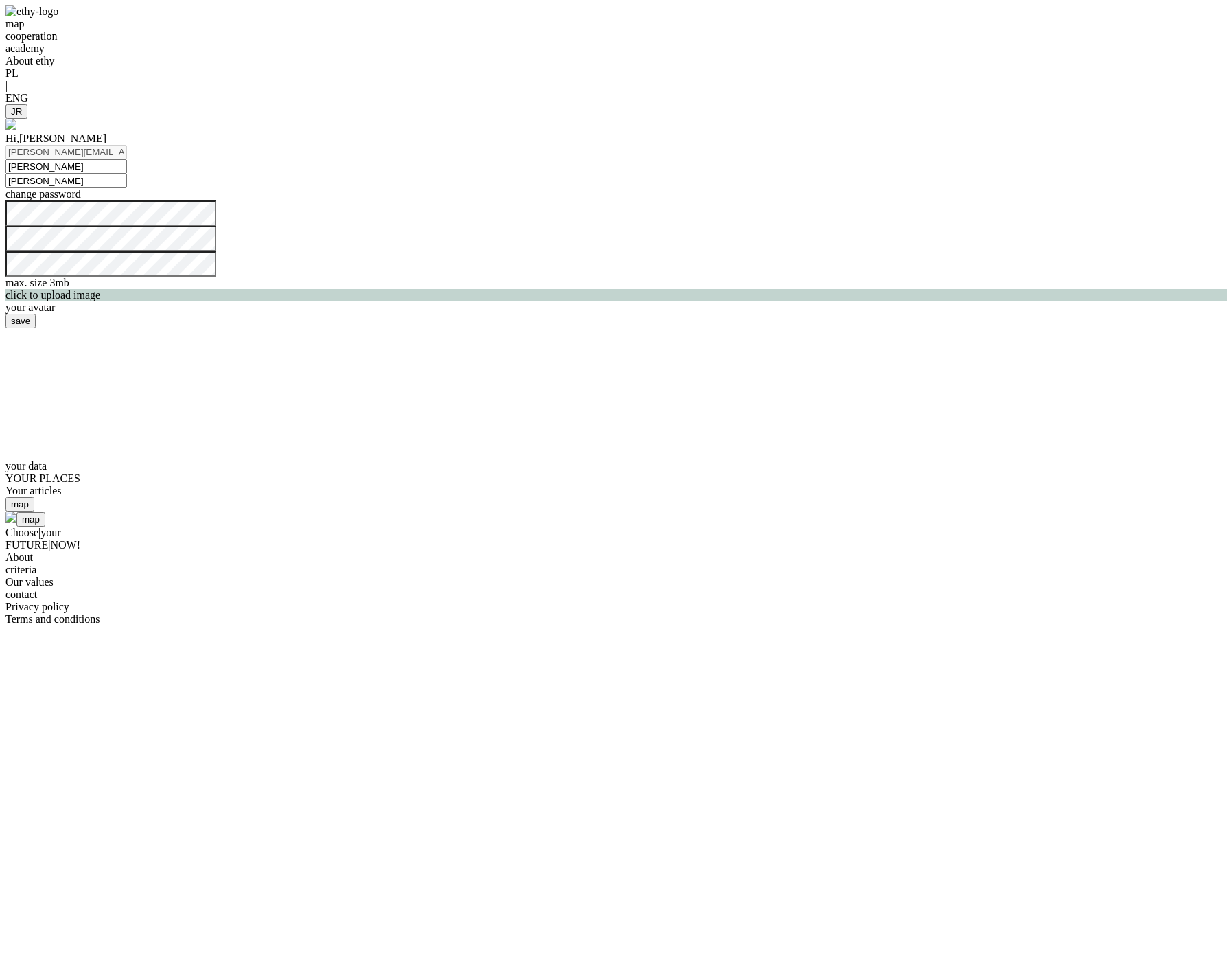
click at [842, 485] on div "Your articles" at bounding box center [616, 491] width 1221 height 12
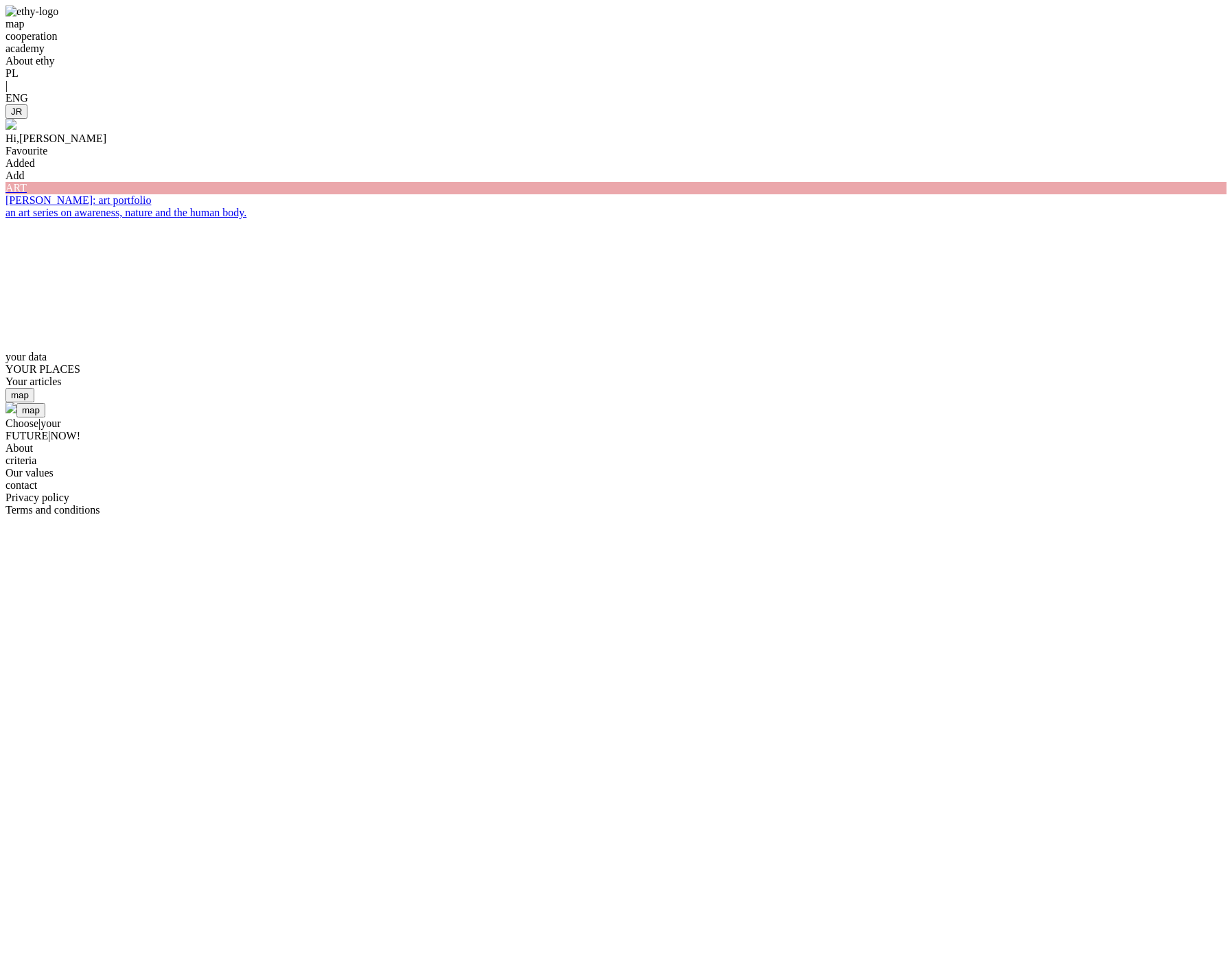
click at [310, 168] on div "Added" at bounding box center [616, 163] width 1221 height 12
